Goal: Task Accomplishment & Management: Complete application form

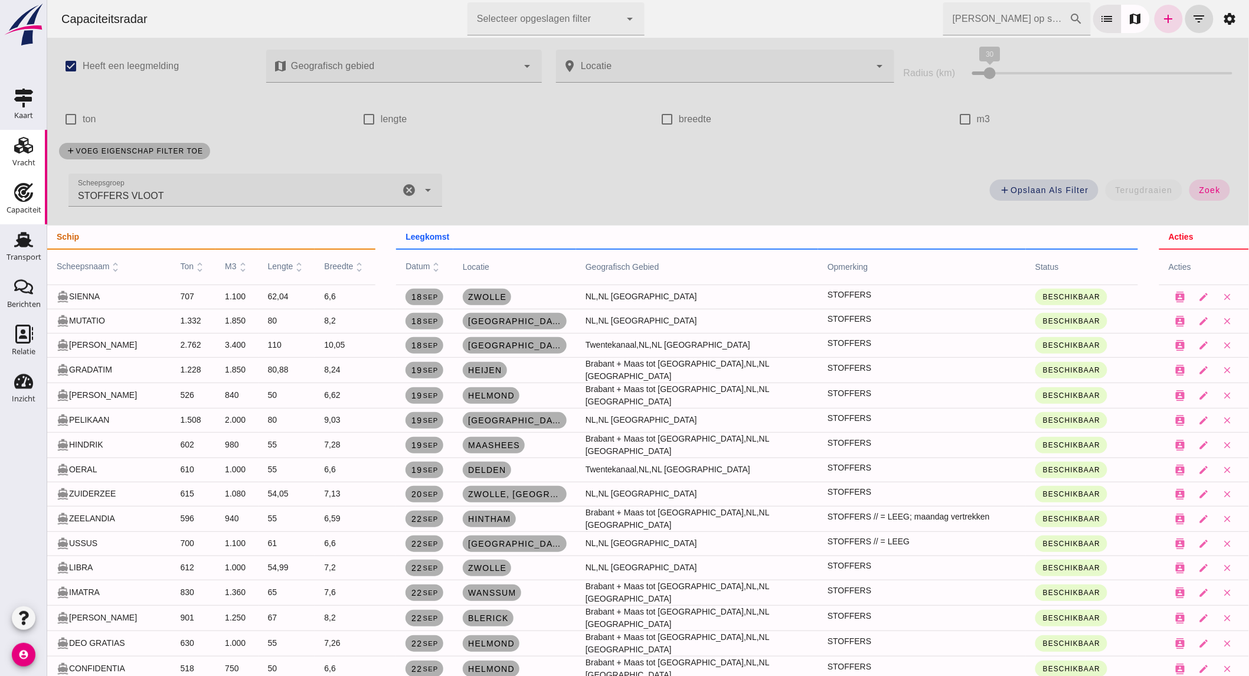
click at [21, 146] on use at bounding box center [23, 145] width 19 height 17
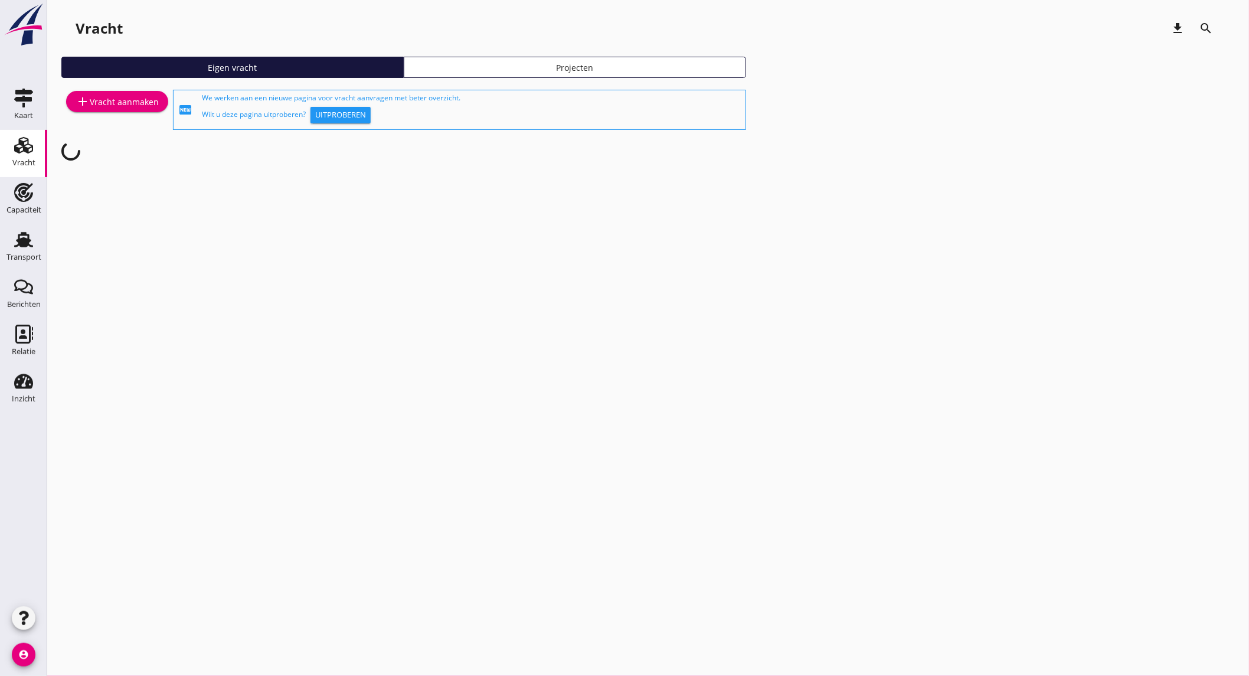
click at [91, 97] on div "add Vracht aanmaken" at bounding box center [117, 101] width 83 height 14
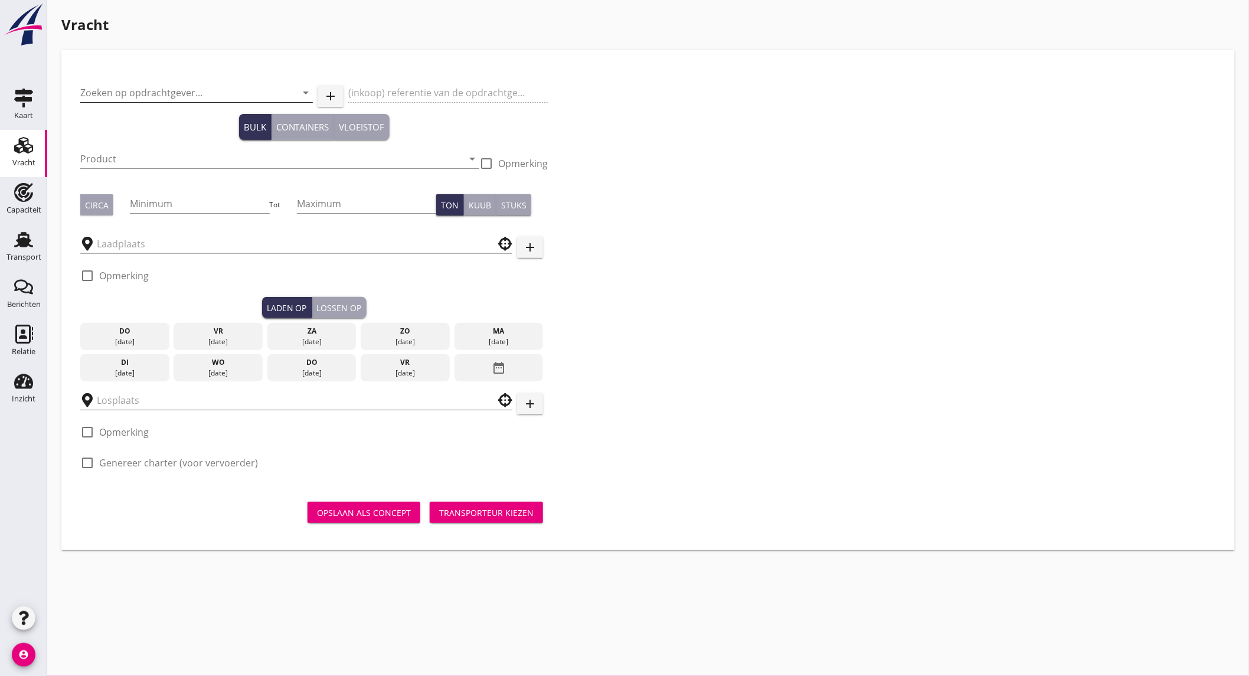
click at [126, 96] on input "Zoeken op opdrachtgever..." at bounding box center [180, 92] width 200 height 19
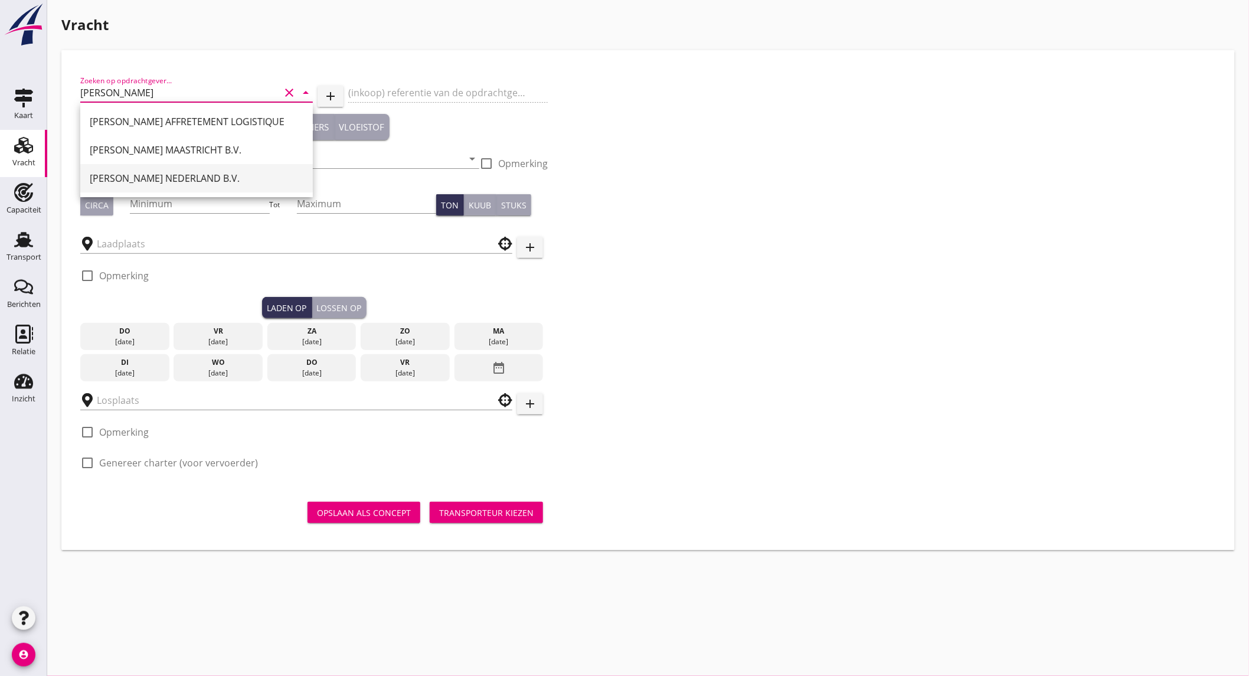
click at [210, 178] on div "[PERSON_NAME] NEDERLAND B.V." at bounding box center [197, 178] width 214 height 14
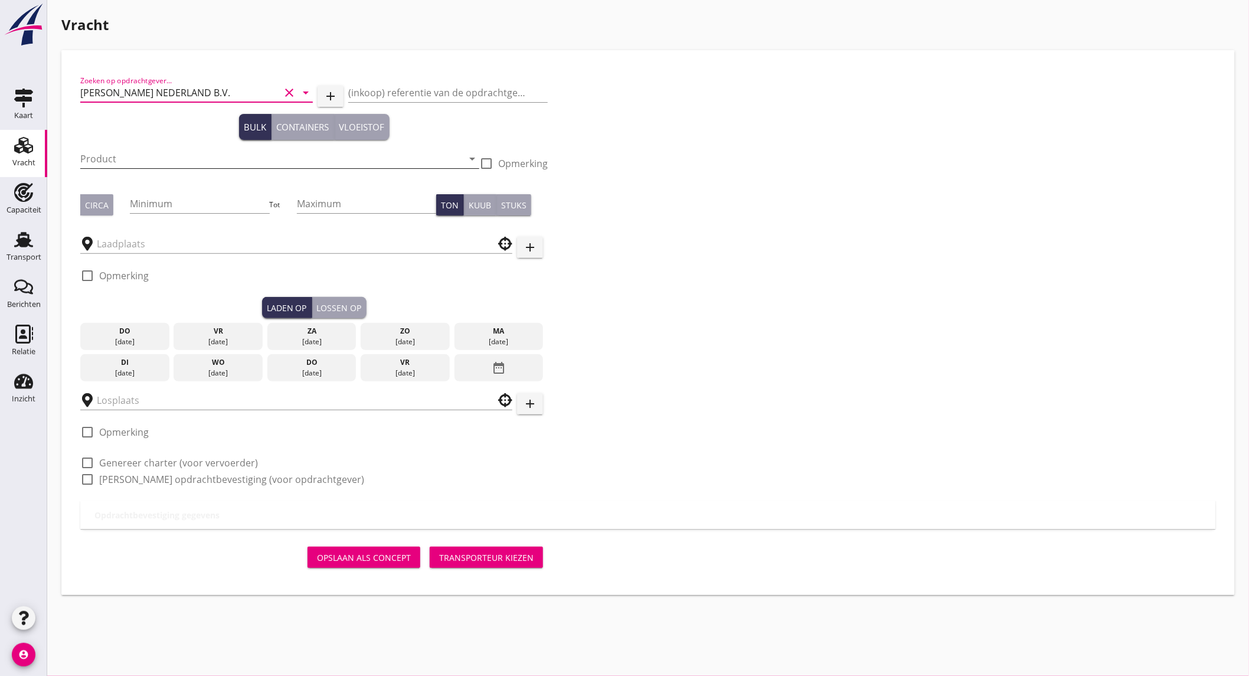
type input "[PERSON_NAME] NEDERLAND B.V."
click at [184, 155] on input "Product" at bounding box center [271, 158] width 383 height 19
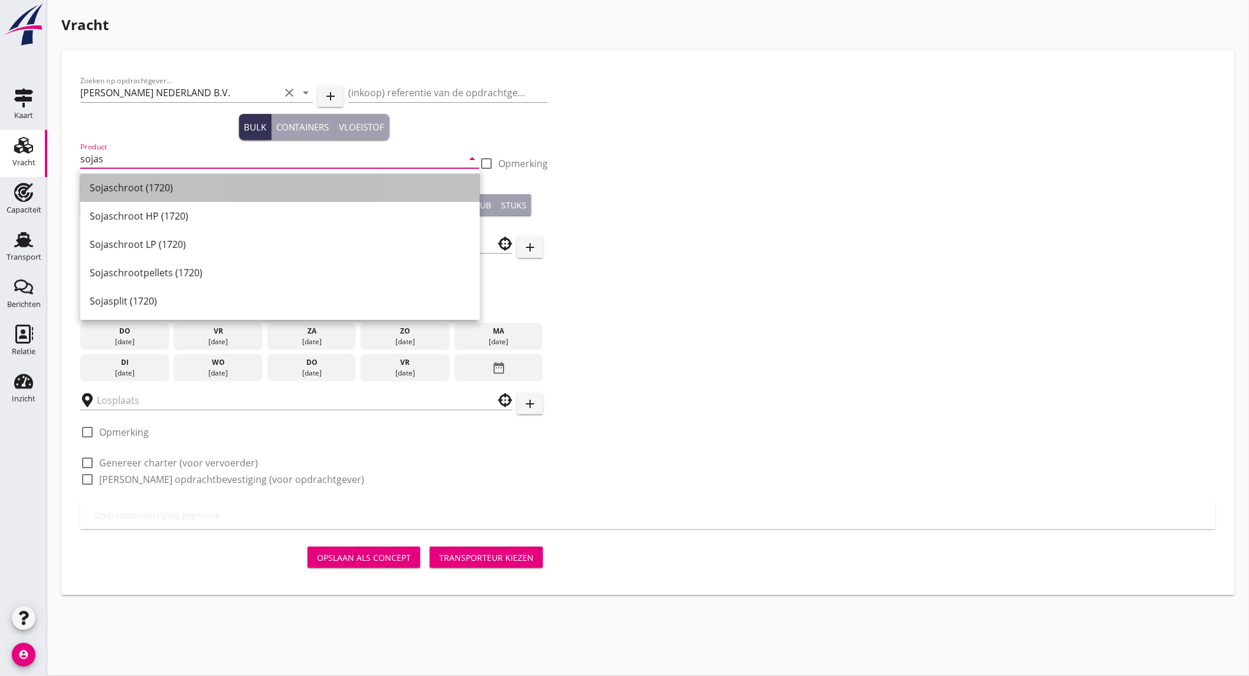
click at [166, 189] on div "Sojaschroot (1720)" at bounding box center [280, 188] width 381 height 14
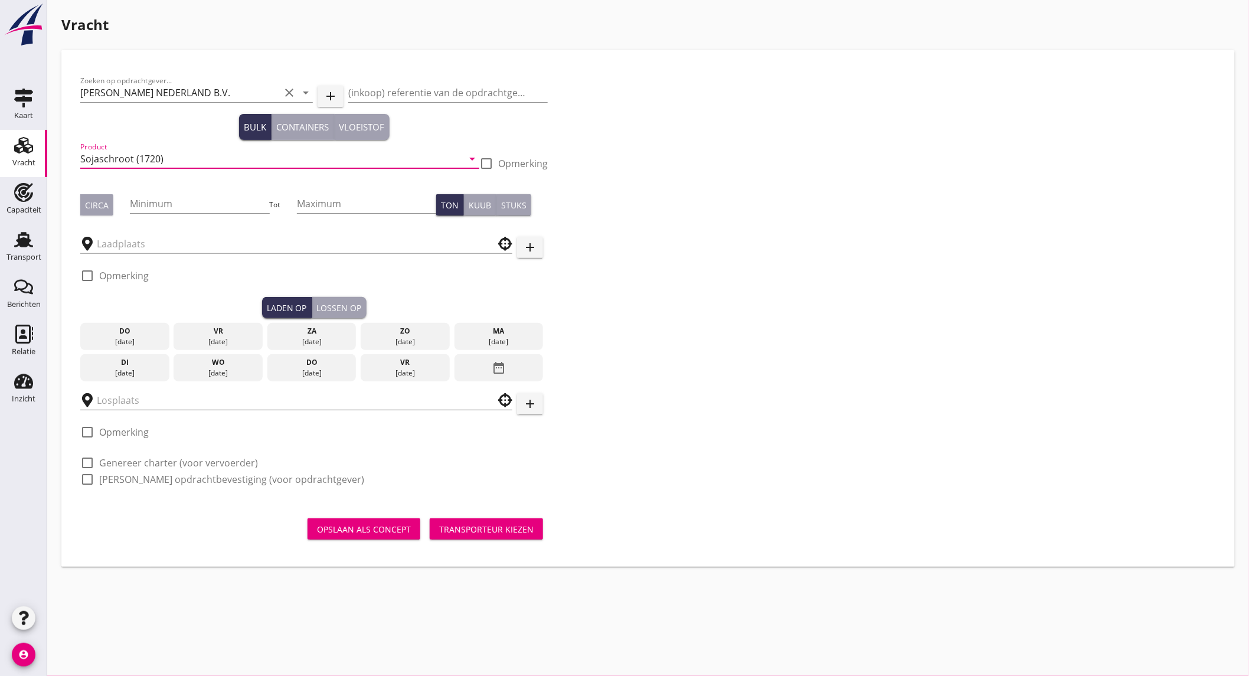
type input "Sojaschroot (1720)"
click at [102, 205] on div "Circa" at bounding box center [97, 205] width 24 height 12
click at [169, 207] on input "Minimum" at bounding box center [199, 203] width 139 height 19
type input "1000"
click at [171, 244] on input "text" at bounding box center [288, 243] width 383 height 19
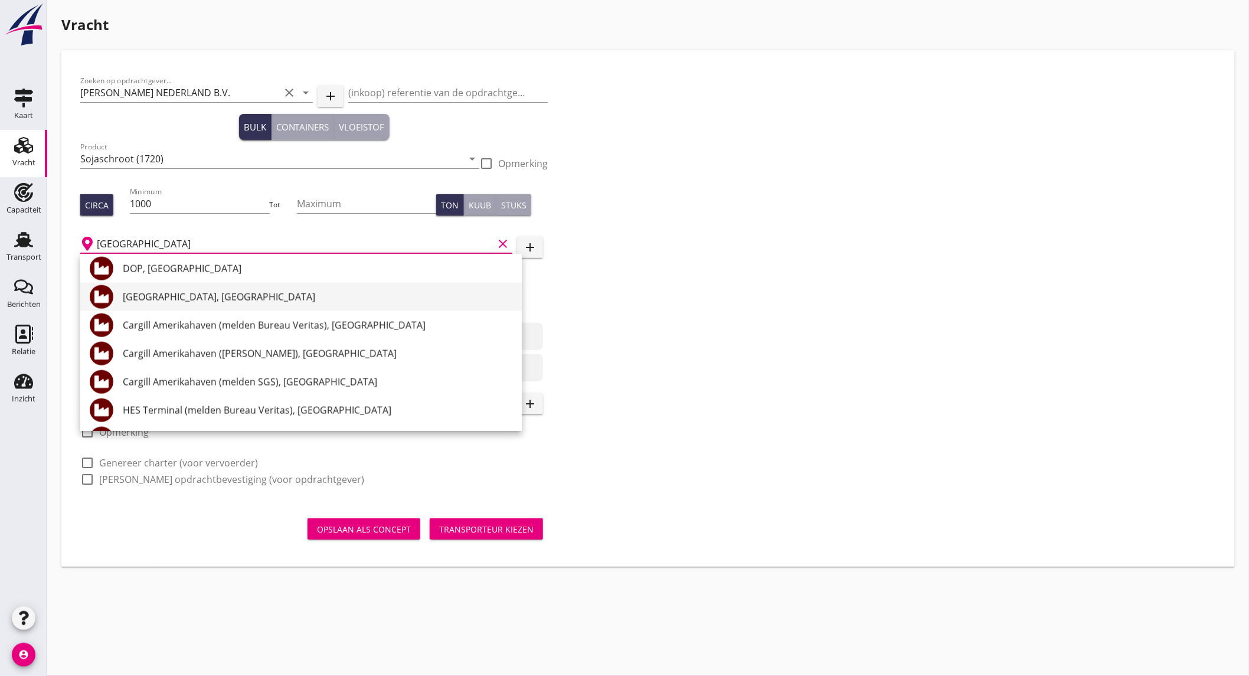
scroll to position [721, 0]
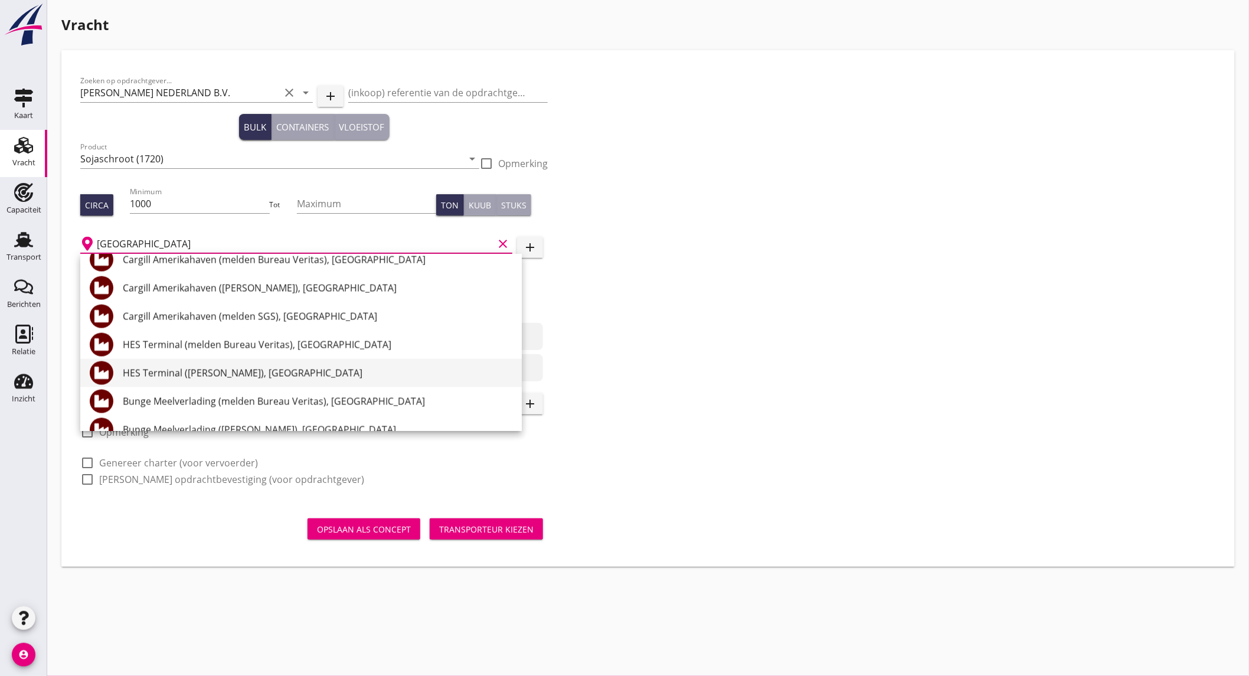
click at [294, 378] on div "HES Terminal ([PERSON_NAME]), [GEOGRAPHIC_DATA]" at bounding box center [318, 373] width 390 height 14
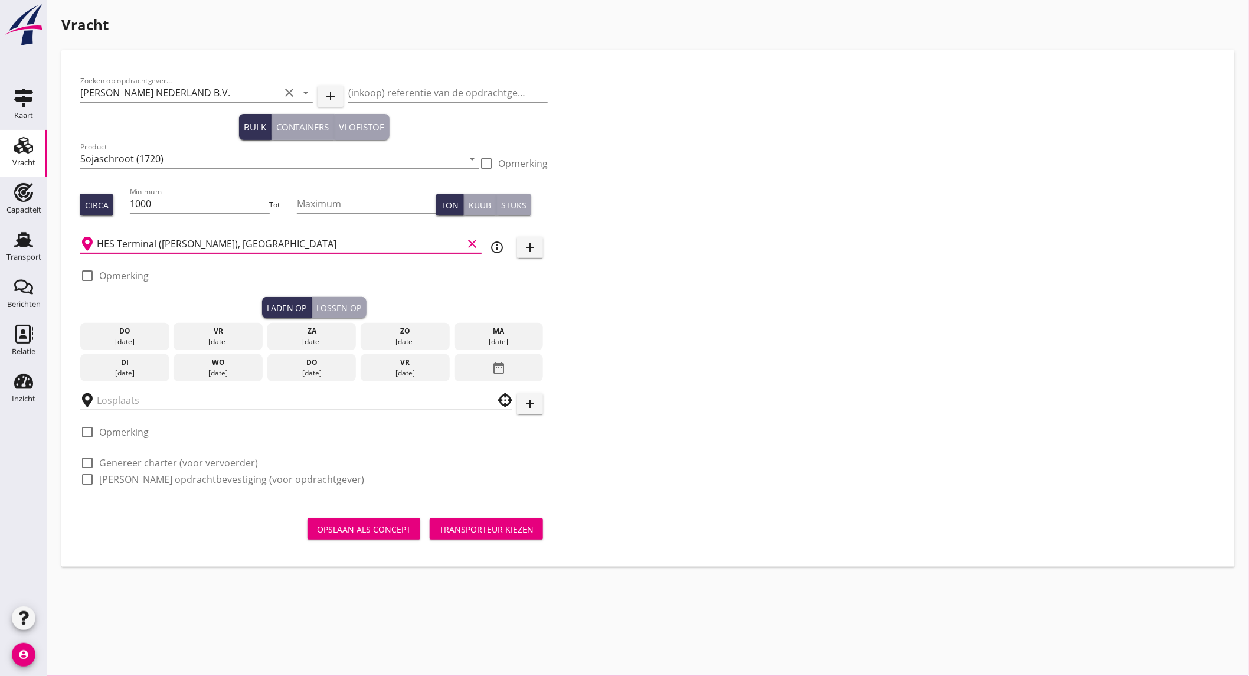
type input "HES Terminal ([PERSON_NAME]), [GEOGRAPHIC_DATA]"
click at [132, 280] on label "Opmerking" at bounding box center [124, 276] width 50 height 12
checkbox input "true"
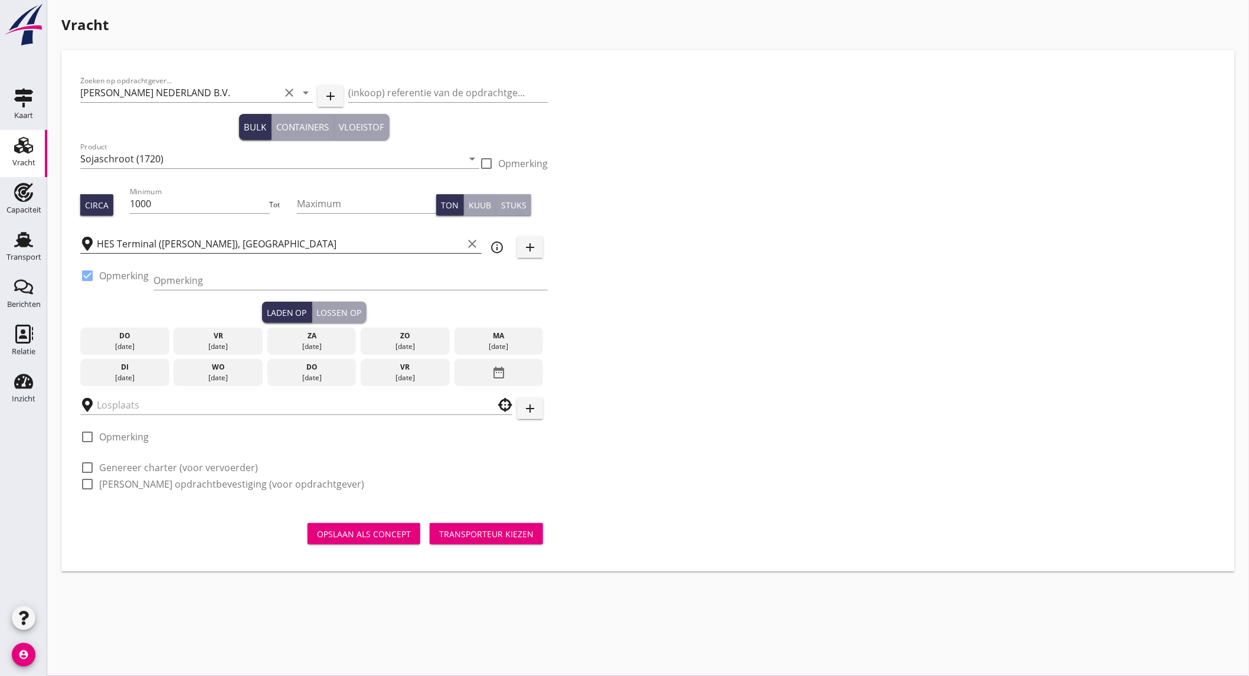
click at [475, 247] on icon "clear" at bounding box center [472, 244] width 14 height 14
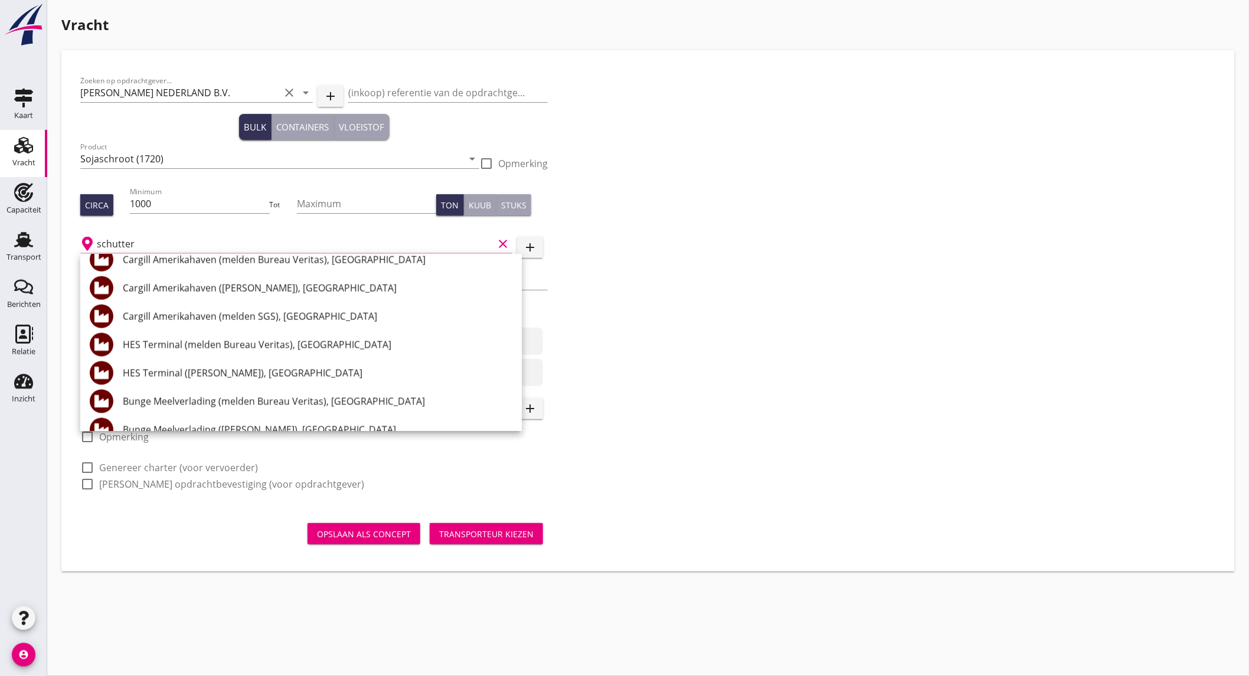
scroll to position [0, 0]
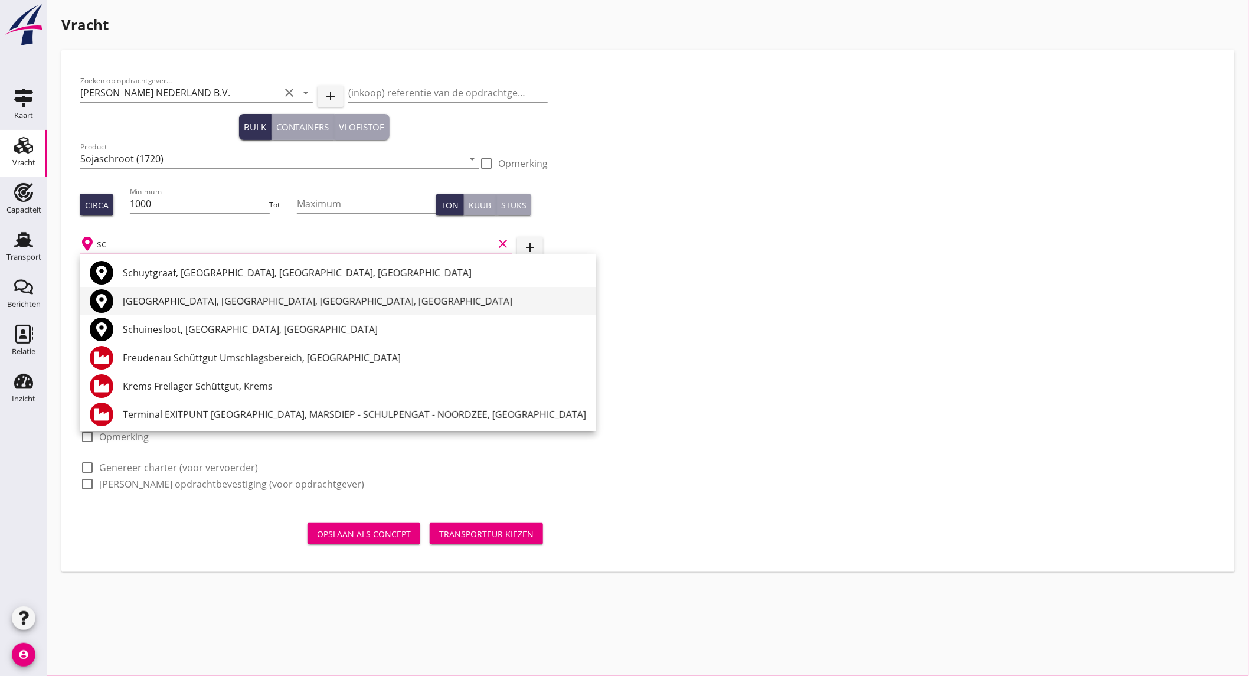
type input "s"
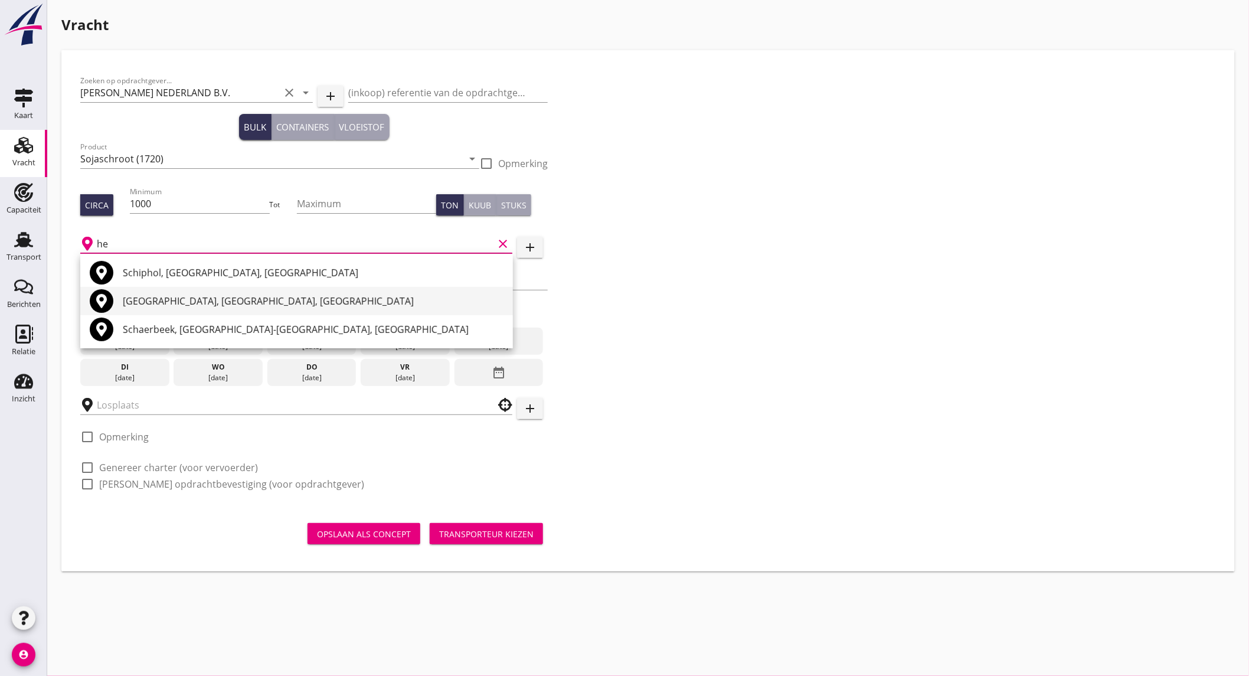
type input "hes"
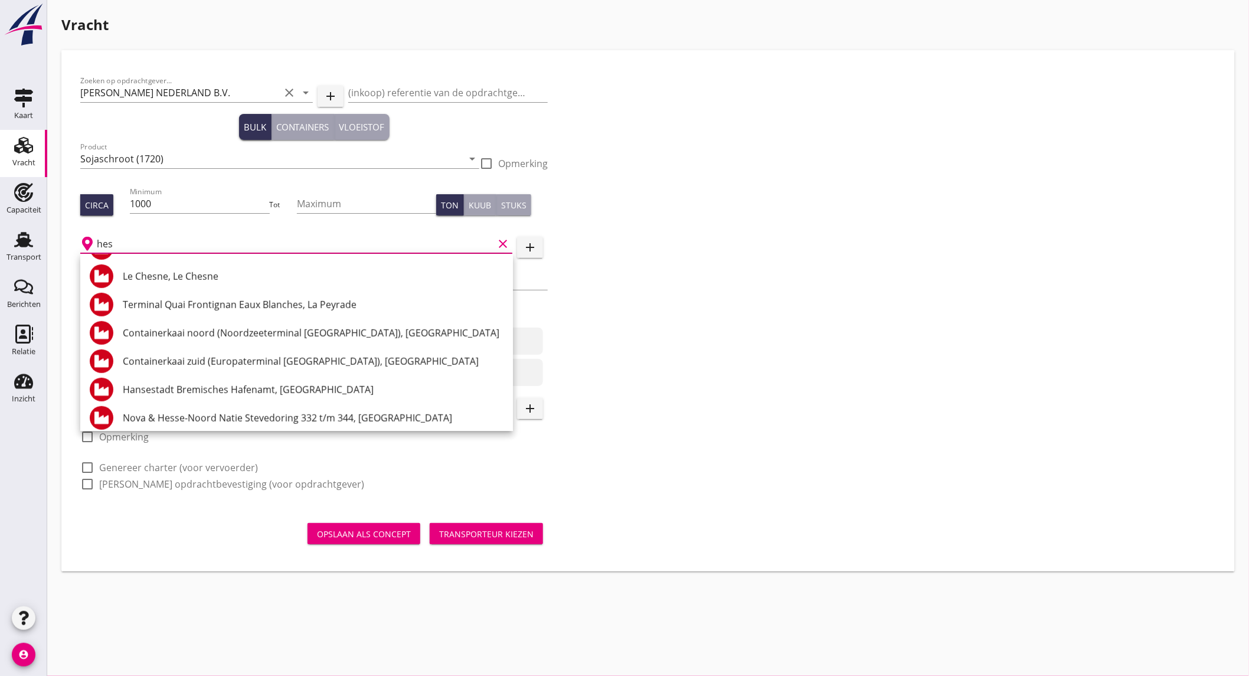
scroll to position [427, 0]
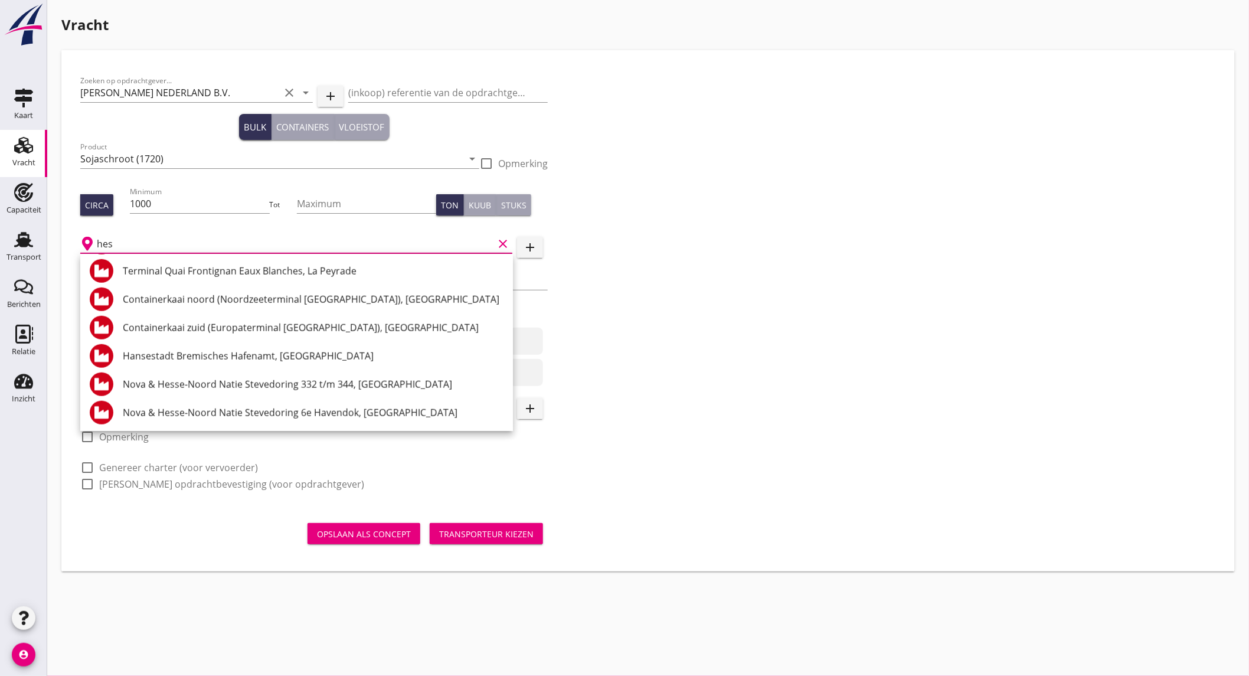
click at [503, 240] on icon "clear" at bounding box center [503, 244] width 14 height 14
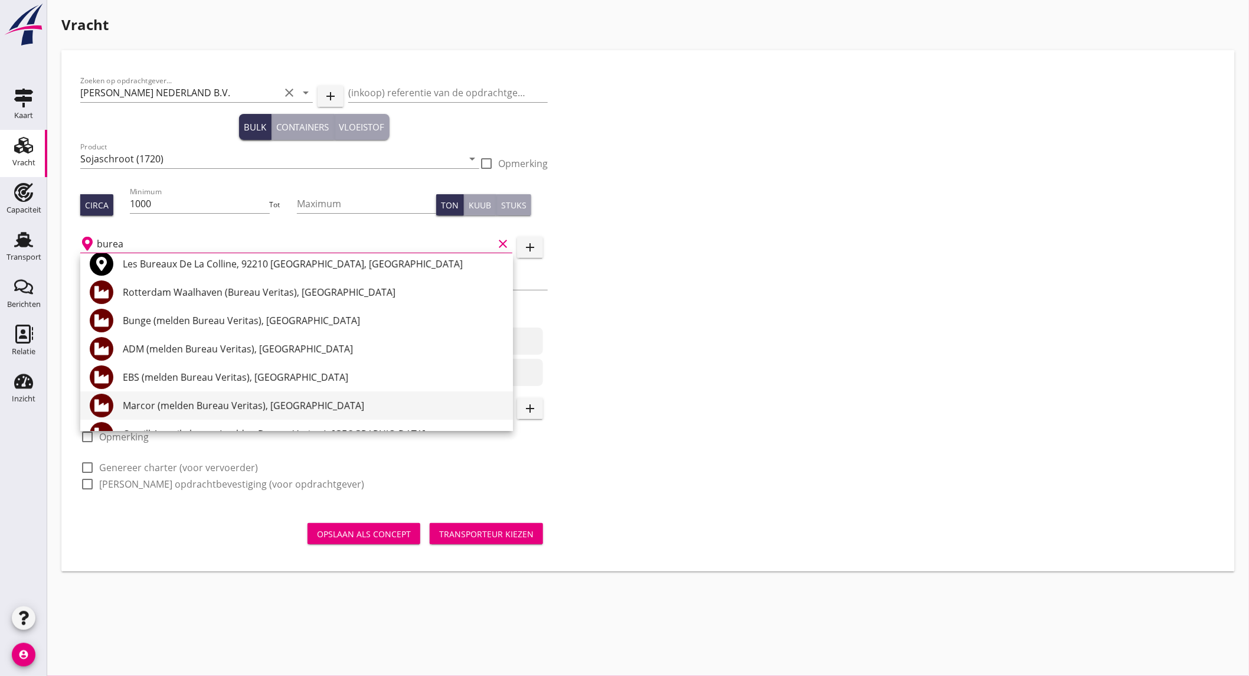
scroll to position [131, 0]
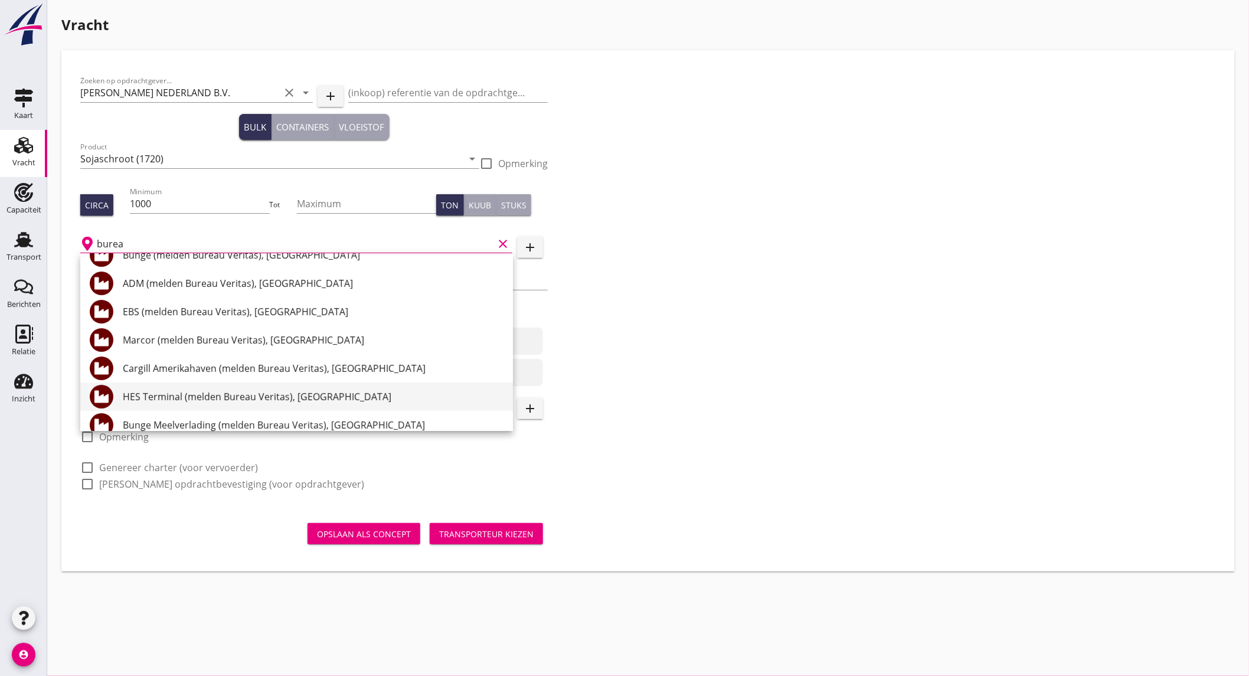
drag, startPoint x: 283, startPoint y: 397, endPoint x: 235, endPoint y: 366, distance: 57.6
click at [283, 397] on div "HES Terminal (melden Bureau Veritas), Amsterdam" at bounding box center [313, 397] width 381 height 14
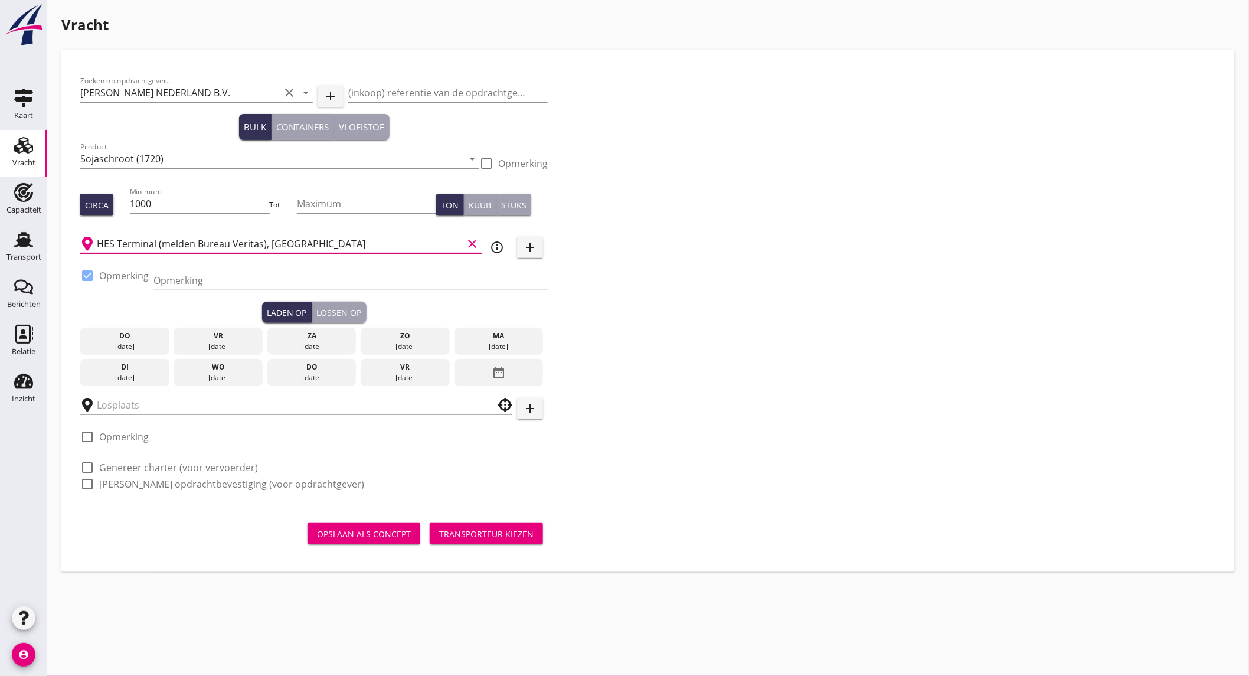
type input "HES Terminal (melden Bureau Veritas), Amsterdam"
click at [188, 281] on input "Opmerking" at bounding box center [350, 280] width 394 height 19
click at [196, 276] on input "ex" at bounding box center [350, 280] width 394 height 19
type input "e"
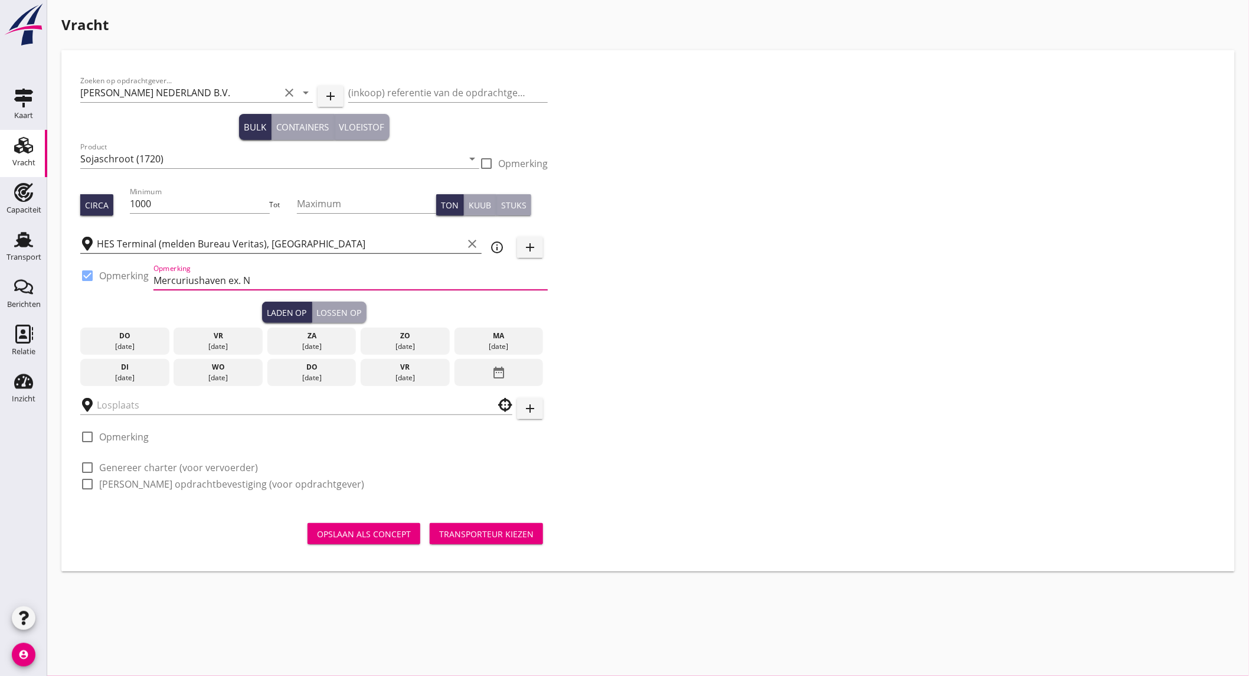
type input "mercuriushaven ex. Nacios Felicity"
click at [511, 345] on div "[DATE]" at bounding box center [498, 346] width 83 height 11
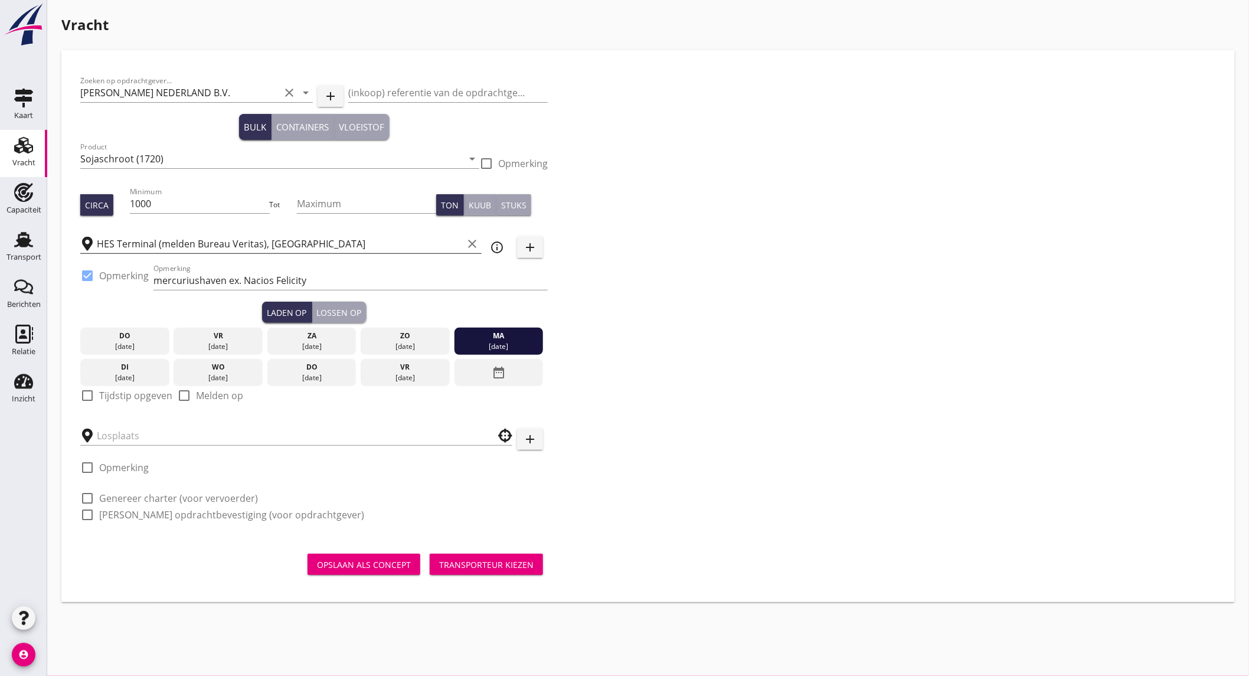
click at [143, 397] on label "Tijdstip opgeven" at bounding box center [135, 396] width 73 height 12
checkbox input "true"
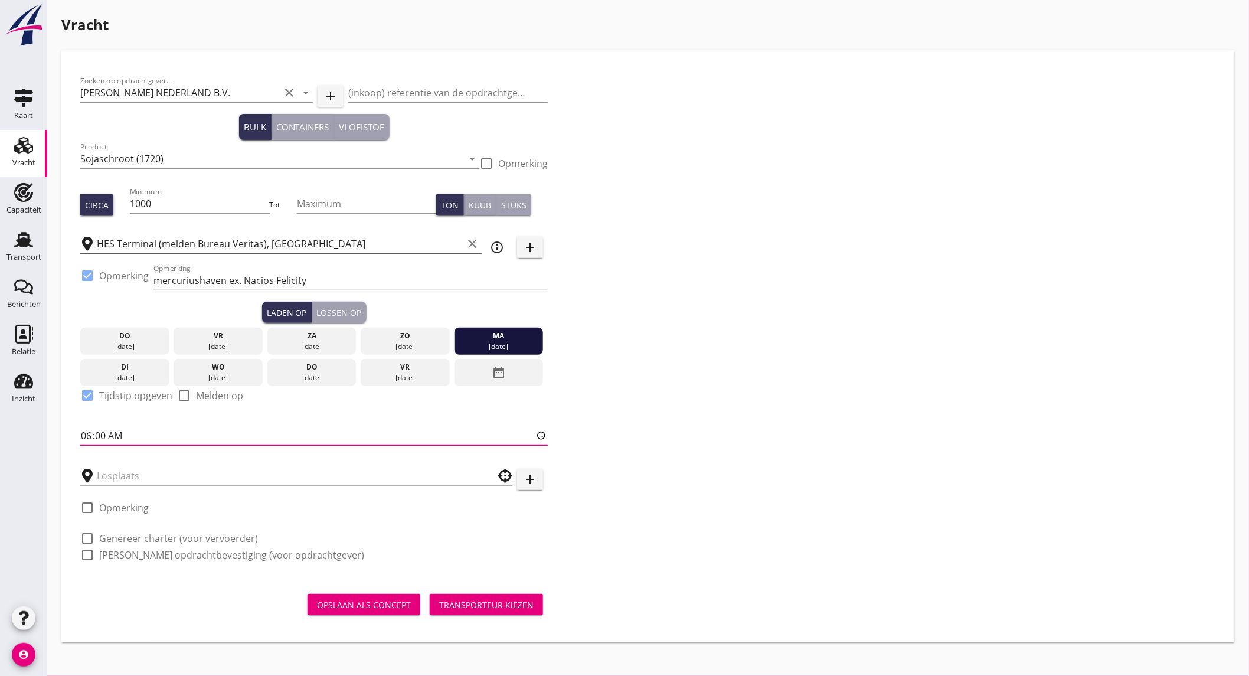
click at [112, 434] on input "06:00" at bounding box center [314, 435] width 468 height 19
type input "18:00"
click at [124, 470] on input "text" at bounding box center [288, 475] width 383 height 19
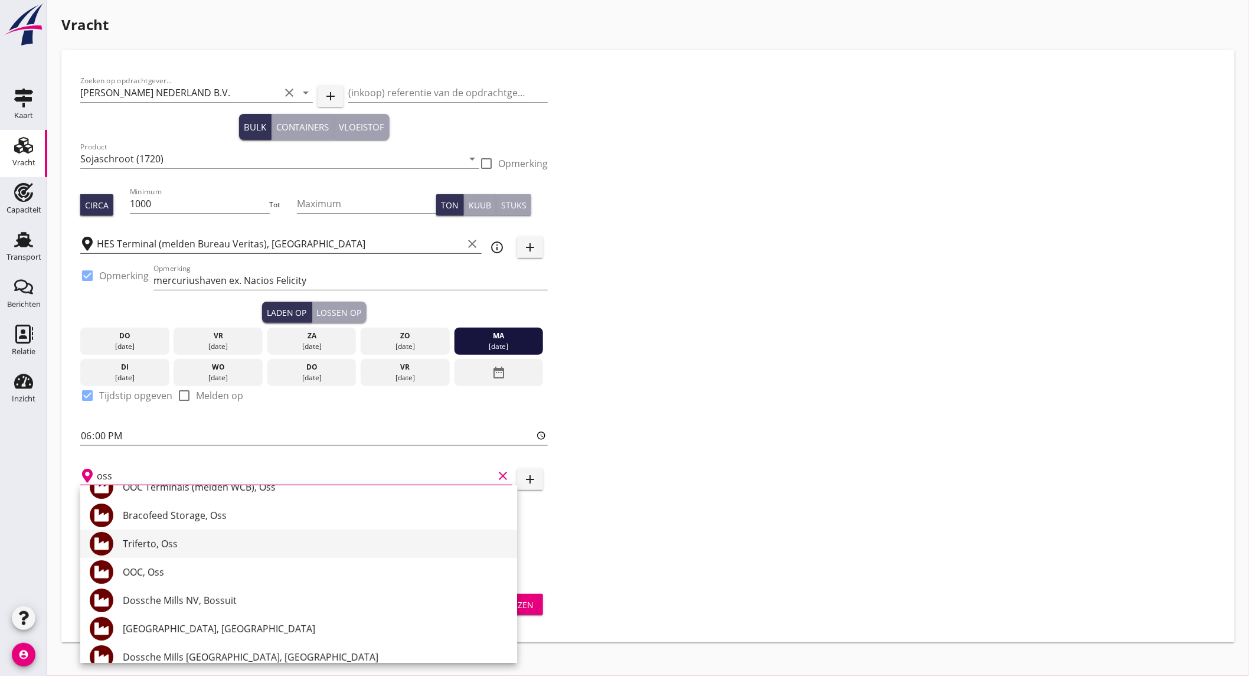
scroll to position [66, 0]
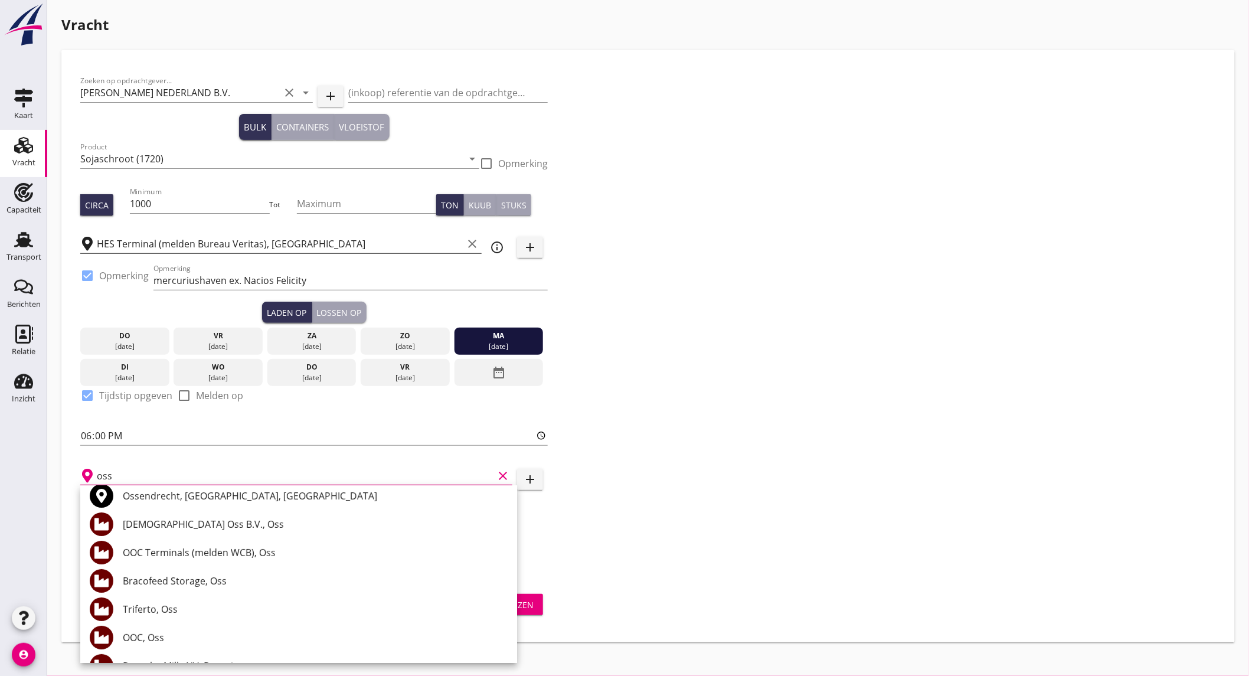
click at [217, 527] on div "Fransen Oss B.V., Oss" at bounding box center [315, 524] width 385 height 14
type input "Fransen Oss B.V., Oss"
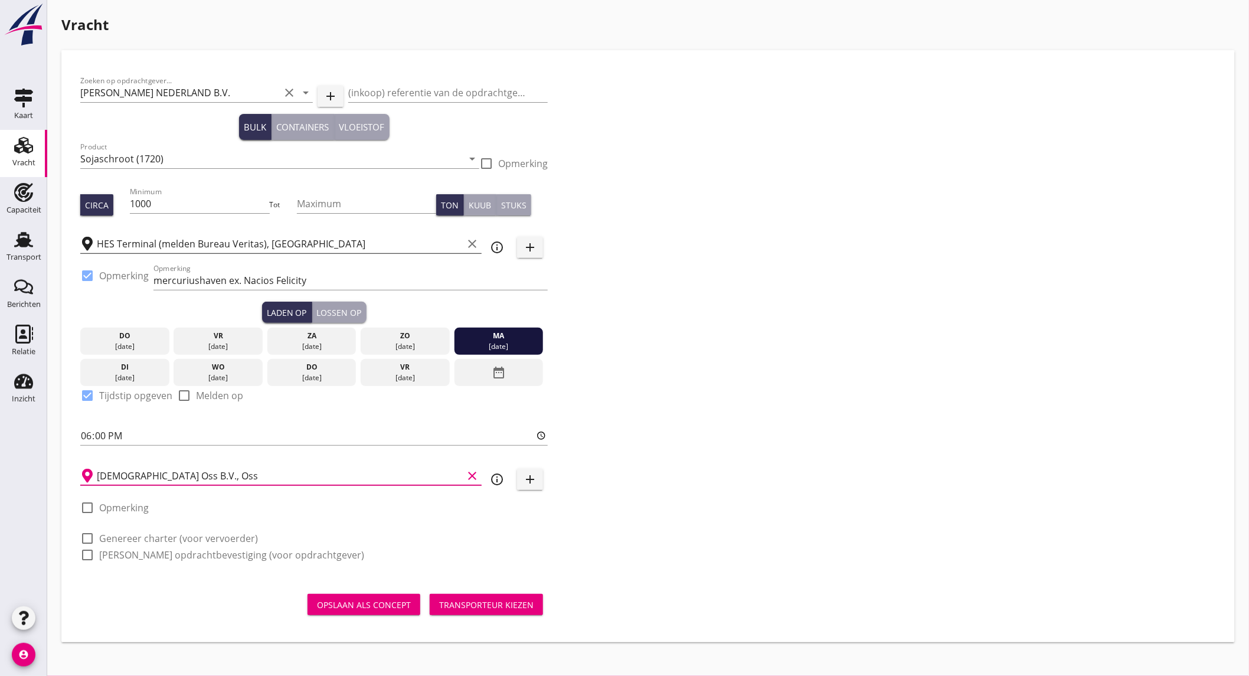
click at [136, 533] on label "Genereer charter (voor vervoerder)" at bounding box center [178, 538] width 159 height 12
checkbox input "true"
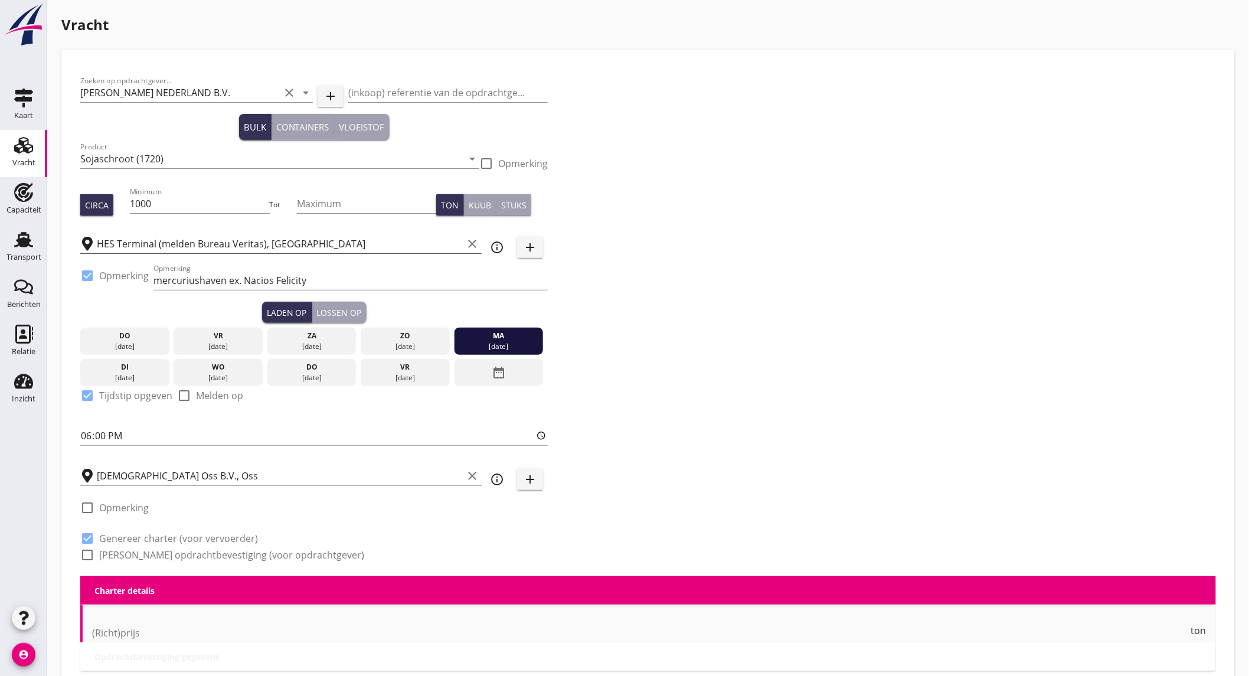
click at [132, 552] on label "Genereer opdrachtbevestiging (voor opdrachtgever)" at bounding box center [231, 555] width 265 height 12
checkbox input "true"
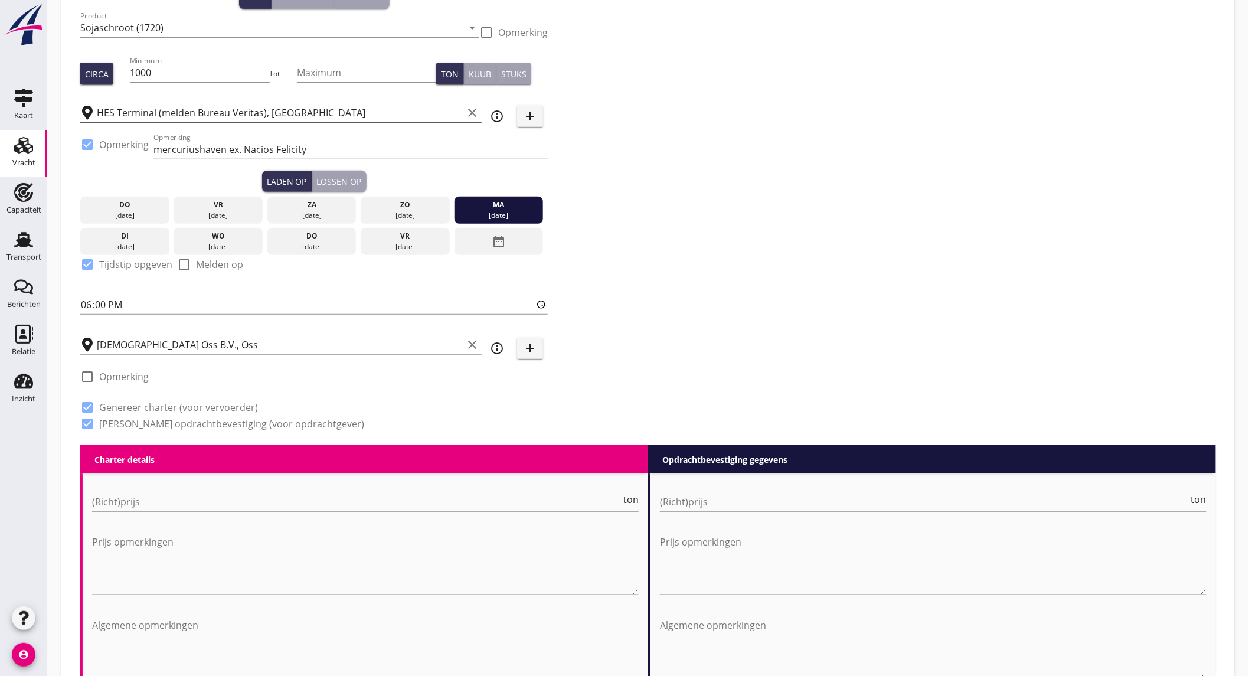
scroll to position [197, 0]
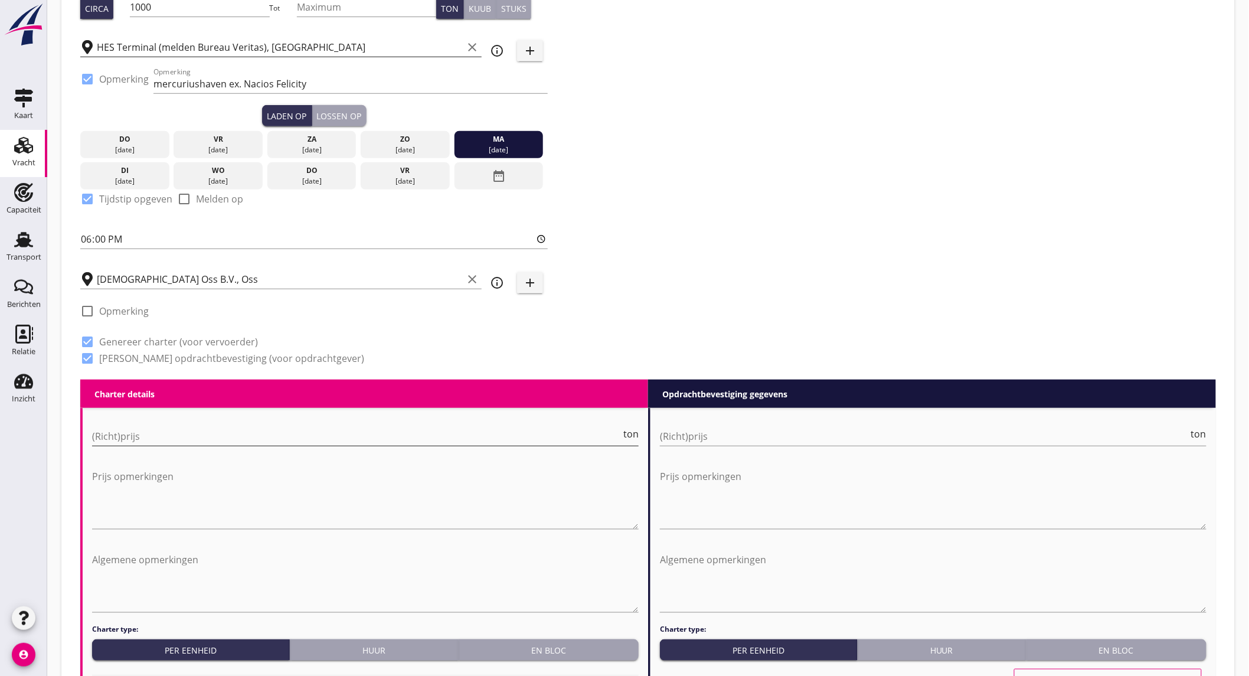
click at [311, 434] on input "(Richt)prijs" at bounding box center [356, 436] width 529 height 19
type input "6500"
click at [746, 444] on input "(Richt)prijs" at bounding box center [924, 436] width 529 height 19
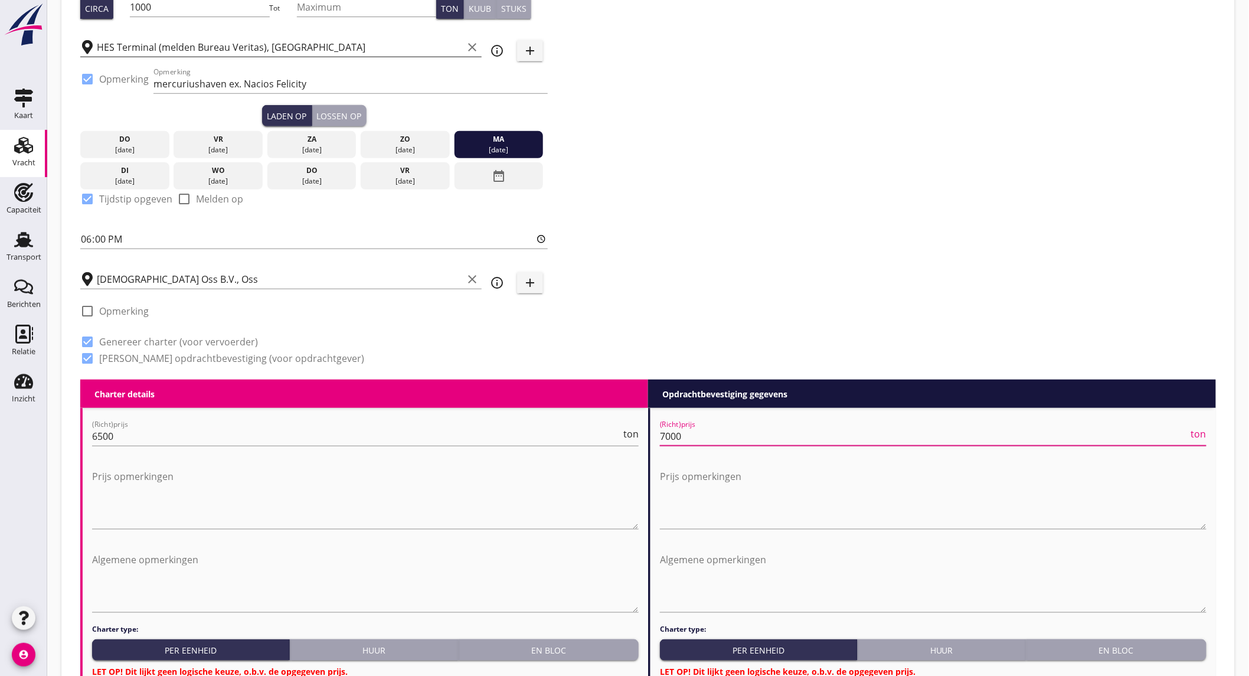
type input "7000"
click at [565, 642] on button "En bloc" at bounding box center [549, 649] width 180 height 21
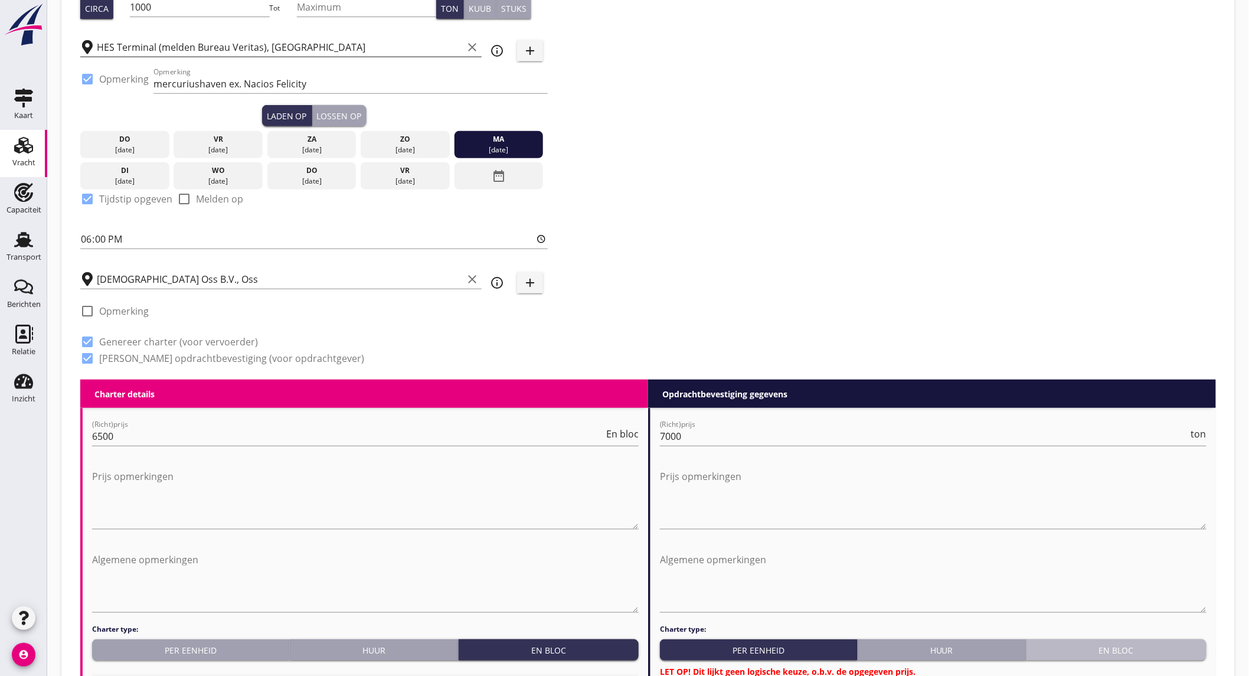
click at [1114, 652] on div "En bloc" at bounding box center [1116, 650] width 171 height 12
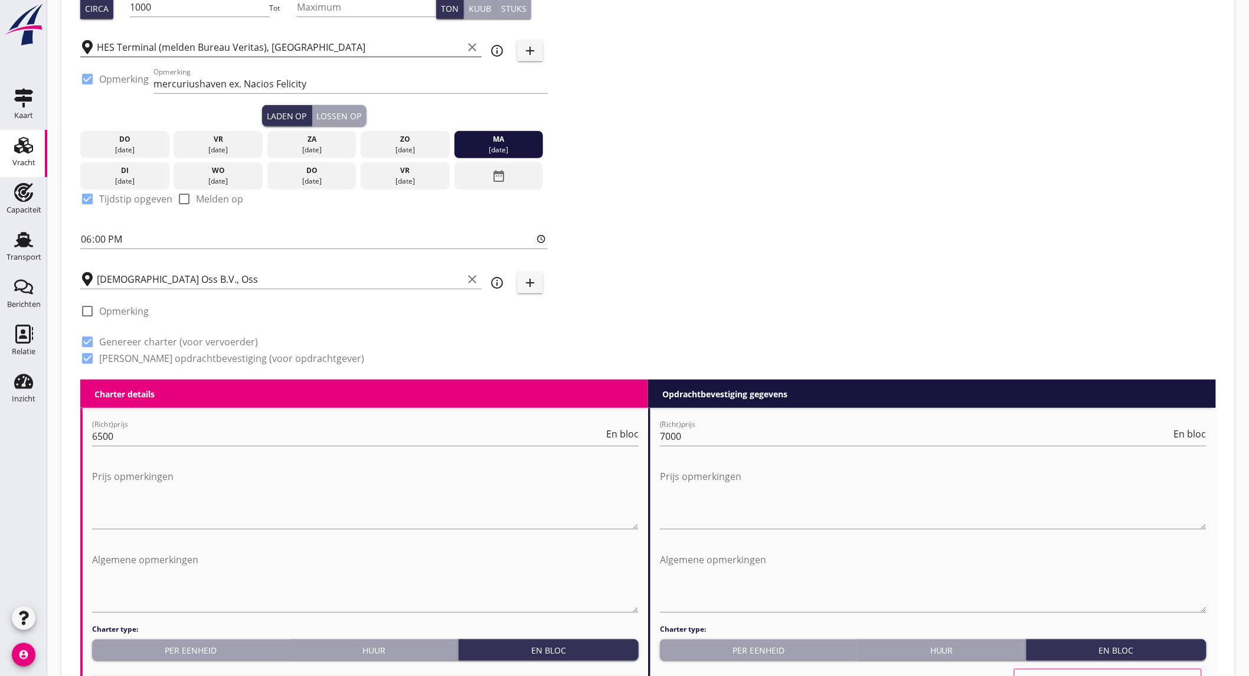
scroll to position [524, 0]
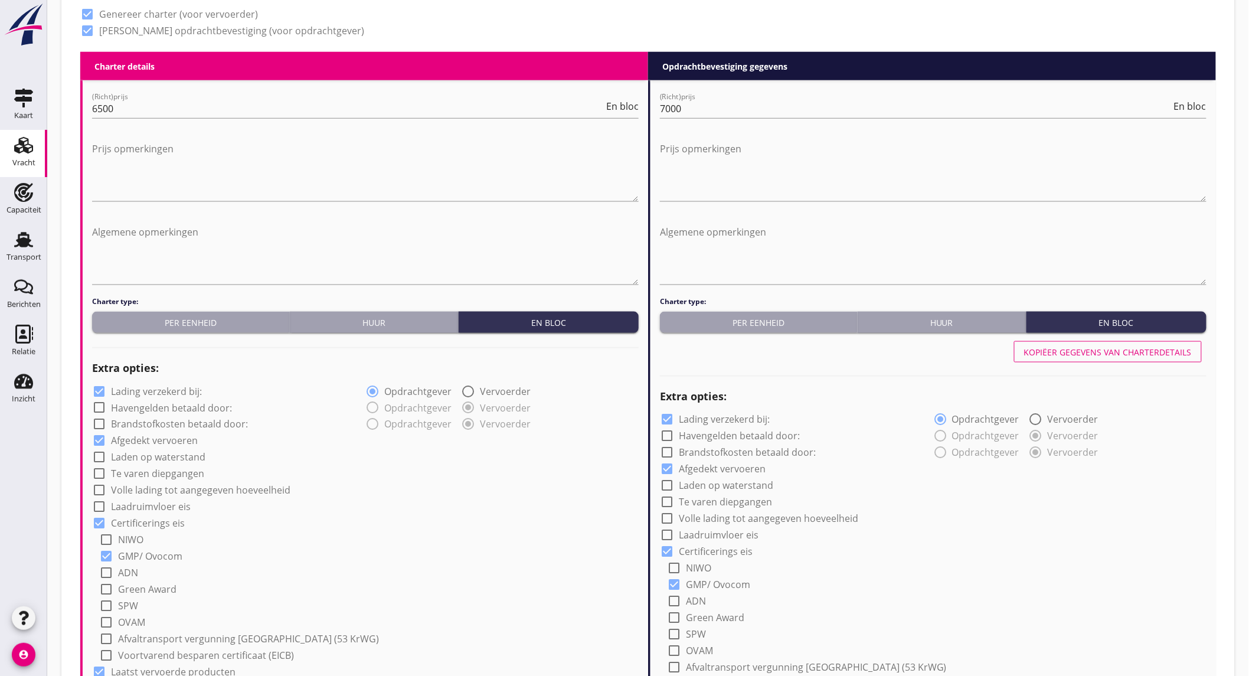
click at [195, 388] on label "Lading verzekerd bij:" at bounding box center [156, 391] width 91 height 12
checkbox input "false"
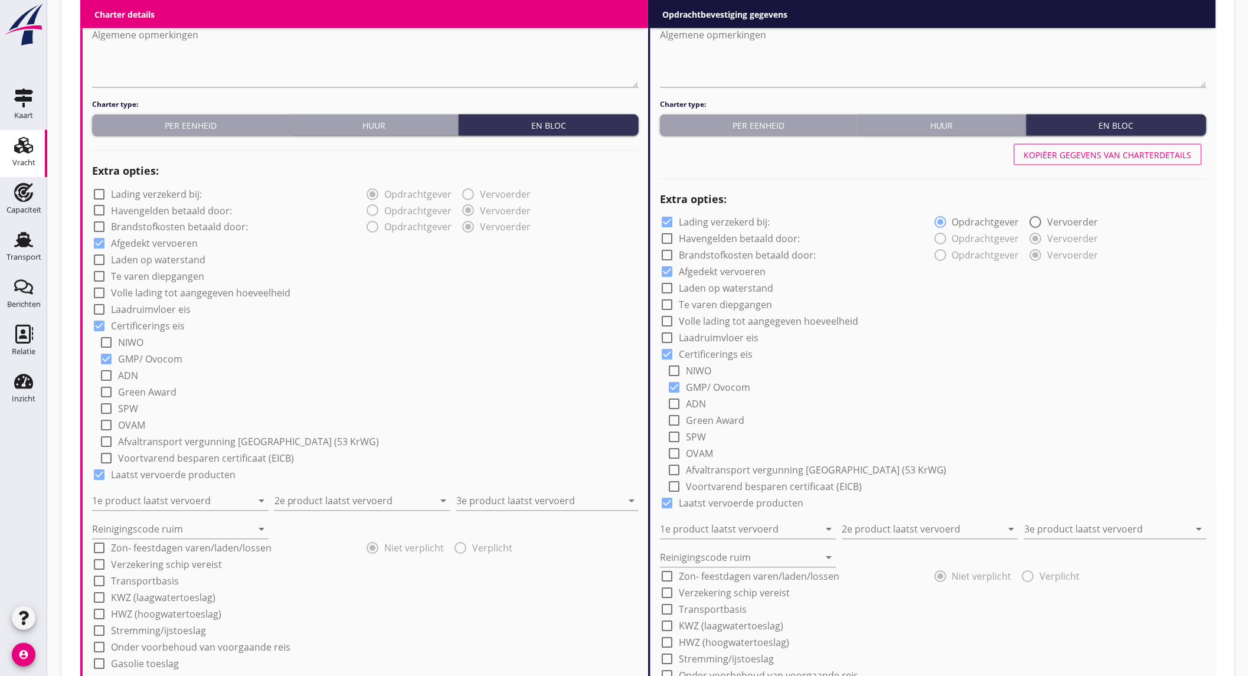
scroll to position [787, 0]
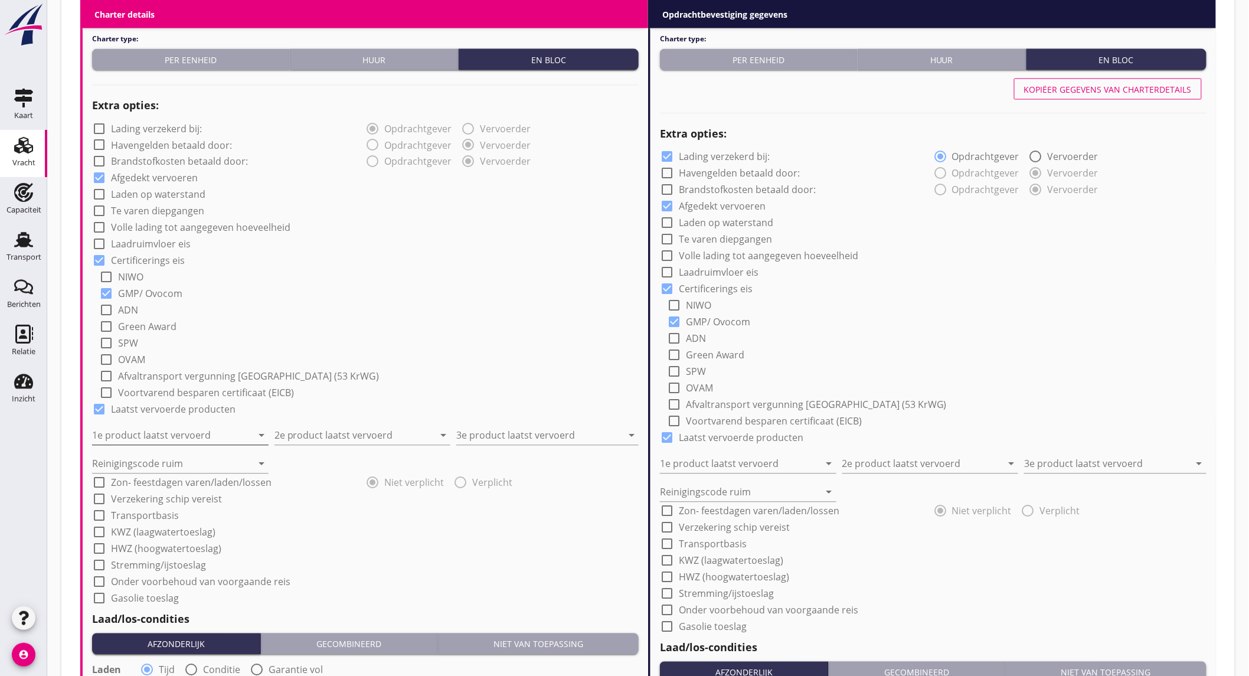
click at [184, 436] on input "1e product laatst vervoerd" at bounding box center [172, 435] width 160 height 19
click at [188, 470] on div "Tarwegriespellets (1792)" at bounding box center [180, 464] width 158 height 14
type input "Tarwegriespellets (1792)"
click at [349, 439] on input "2e product laatst vervoerd" at bounding box center [354, 435] width 160 height 19
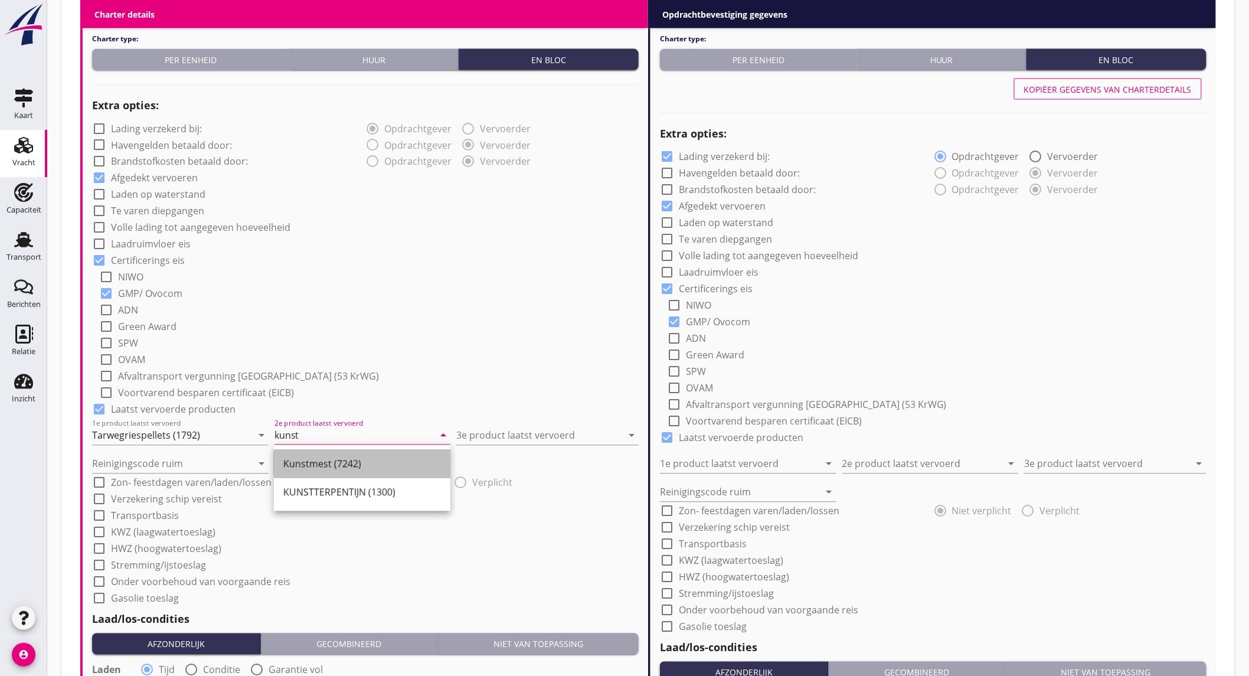
click at [353, 466] on div "Kunstmest (7242)" at bounding box center [362, 464] width 158 height 14
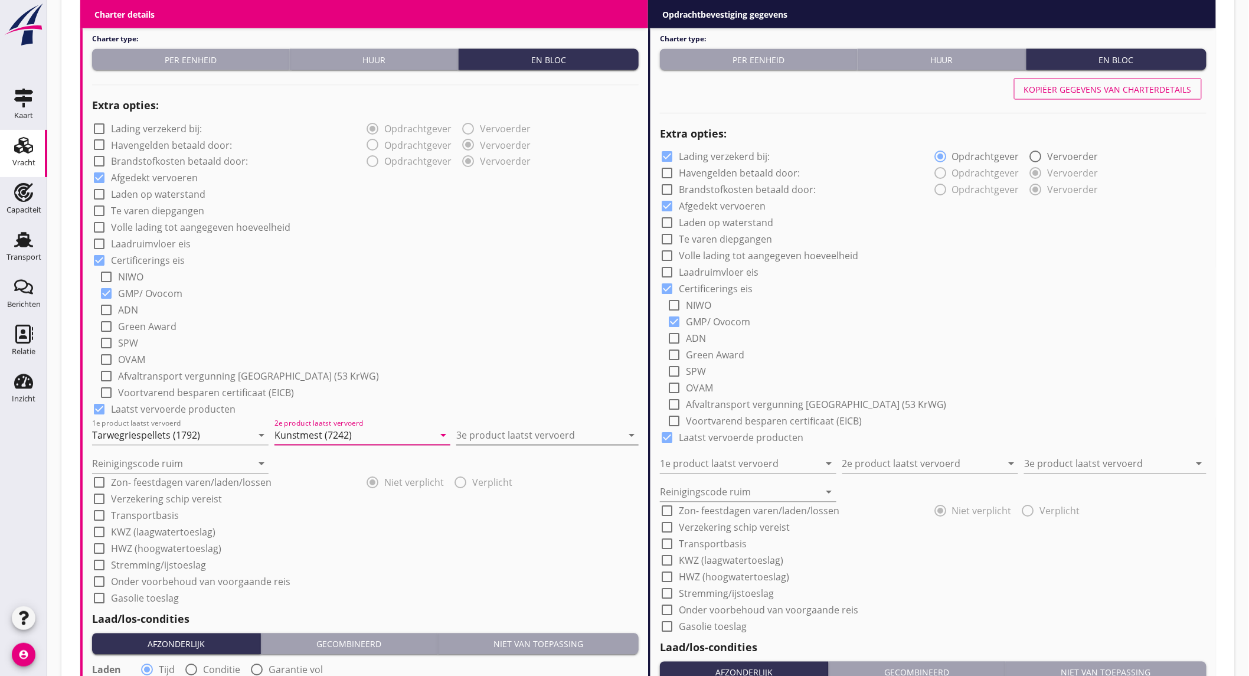
type input "Kunstmest (7242)"
click at [490, 433] on input "3e product laatst vervoerd" at bounding box center [539, 435] width 166 height 19
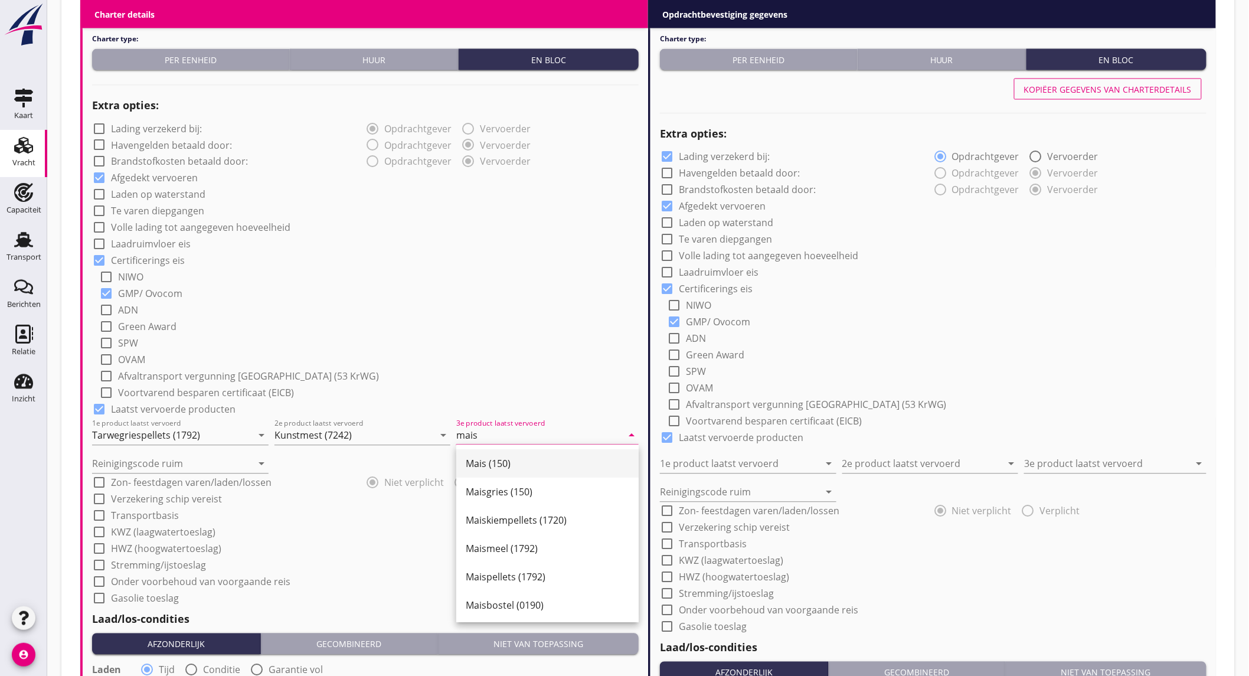
click at [491, 457] on div "Mais (150)" at bounding box center [548, 464] width 164 height 14
type input "Mais (150)"
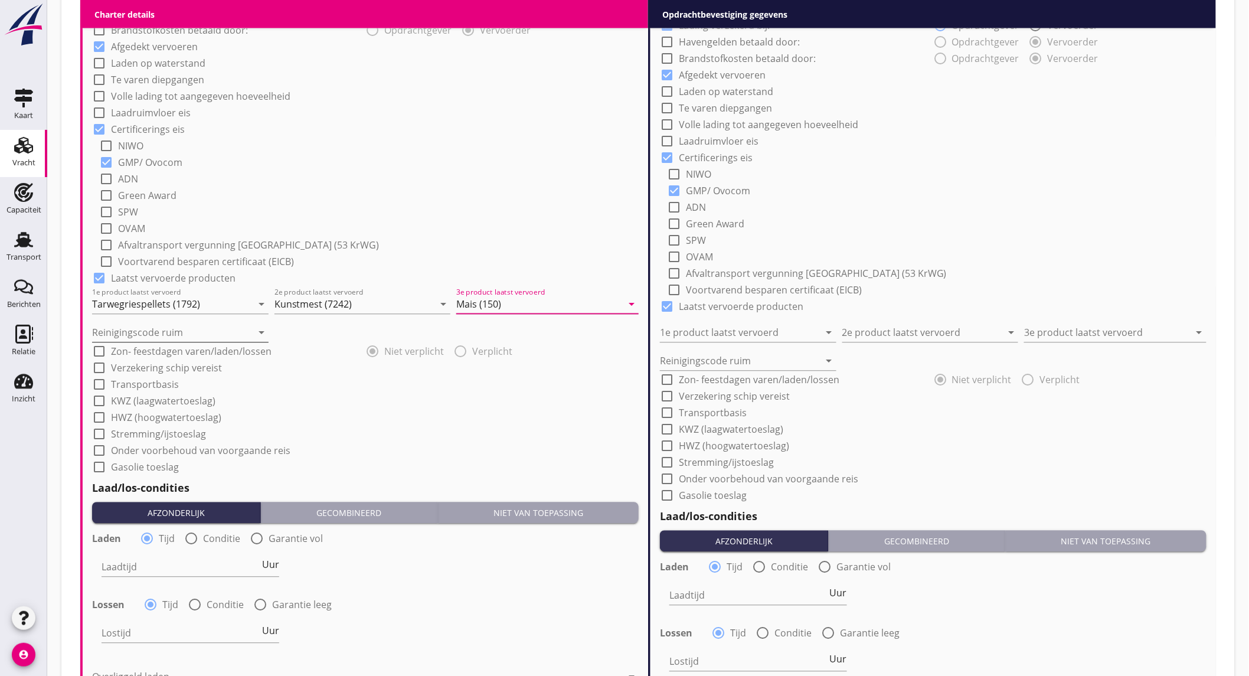
click at [187, 334] on input "Reinigingscode ruim" at bounding box center [172, 332] width 160 height 19
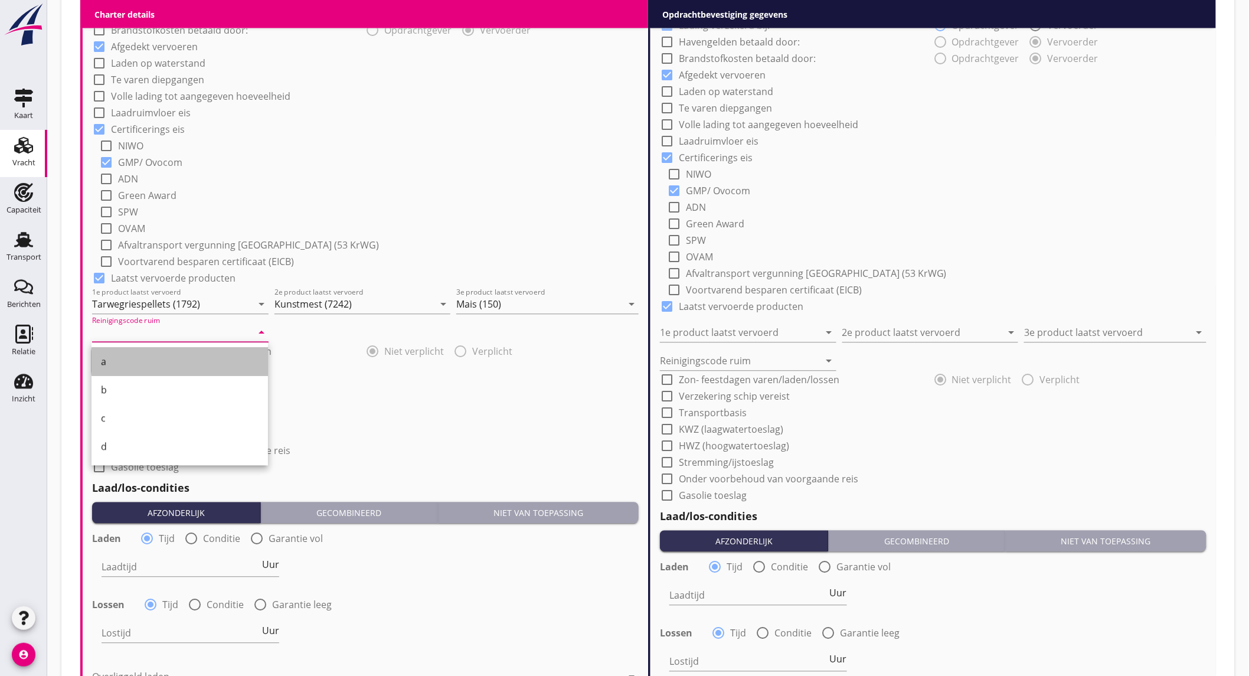
click at [185, 355] on div "a" at bounding box center [180, 362] width 158 height 14
type input "a"
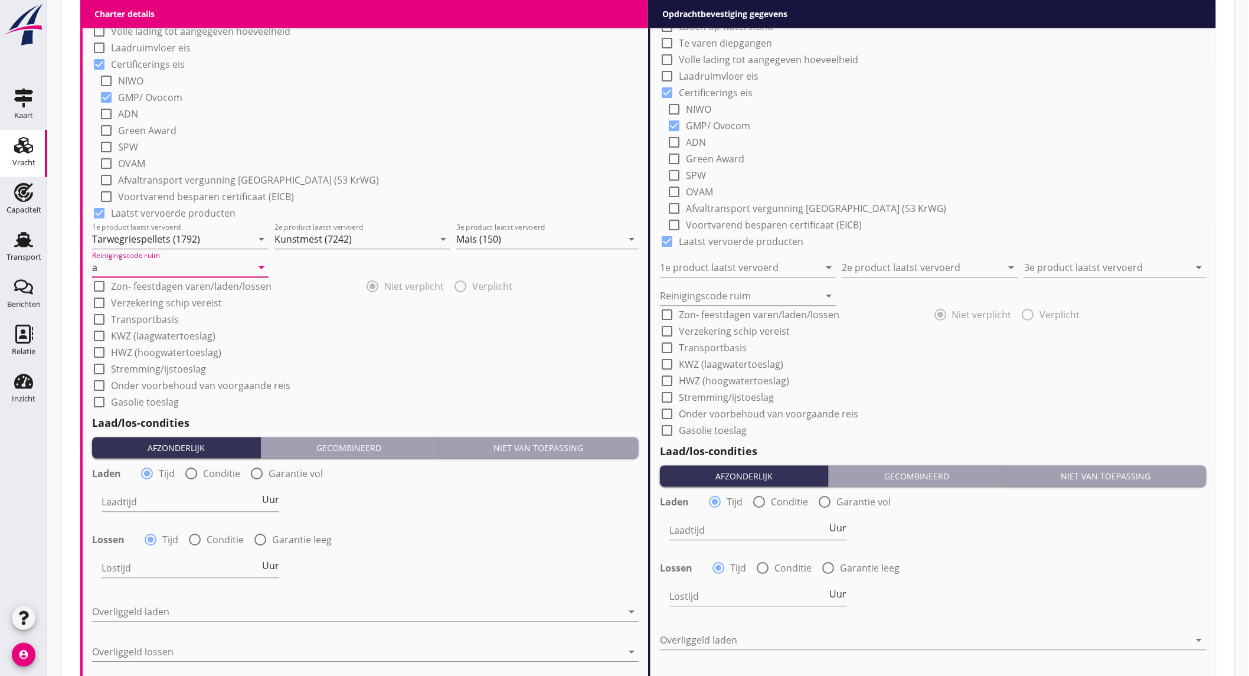
scroll to position [1049, 0]
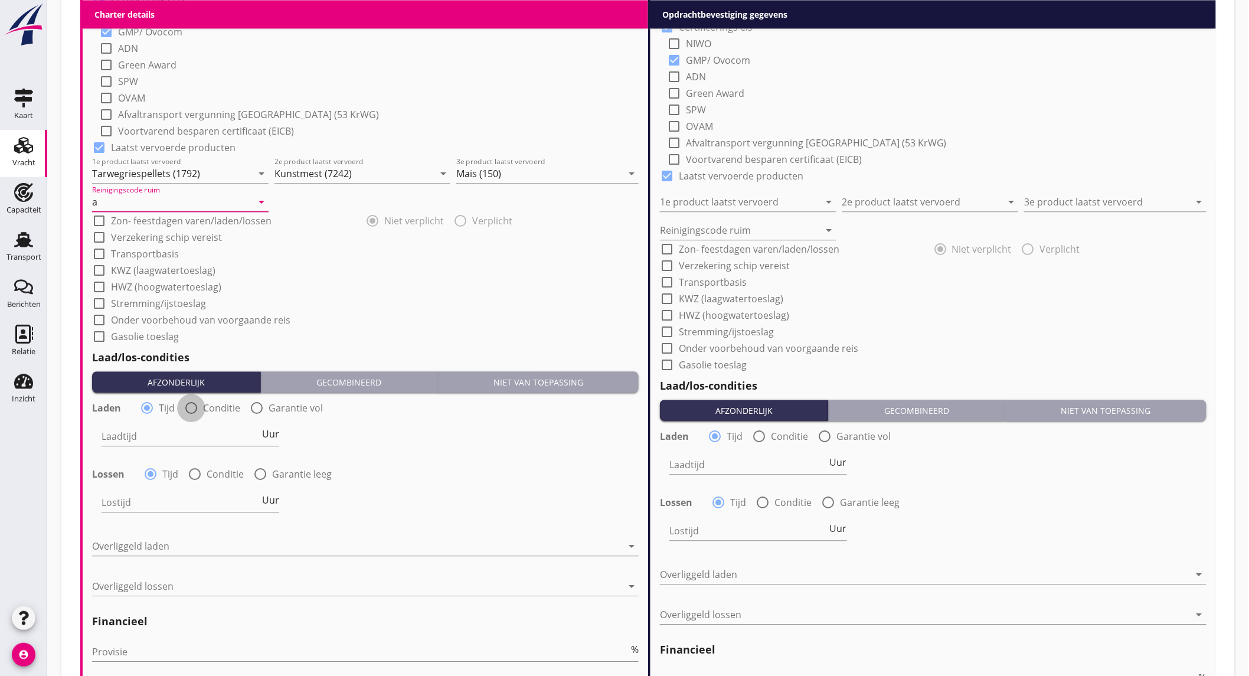
click at [188, 404] on div at bounding box center [191, 408] width 20 height 20
radio input "false"
radio input "true"
click at [207, 440] on div at bounding box center [227, 436] width 251 height 19
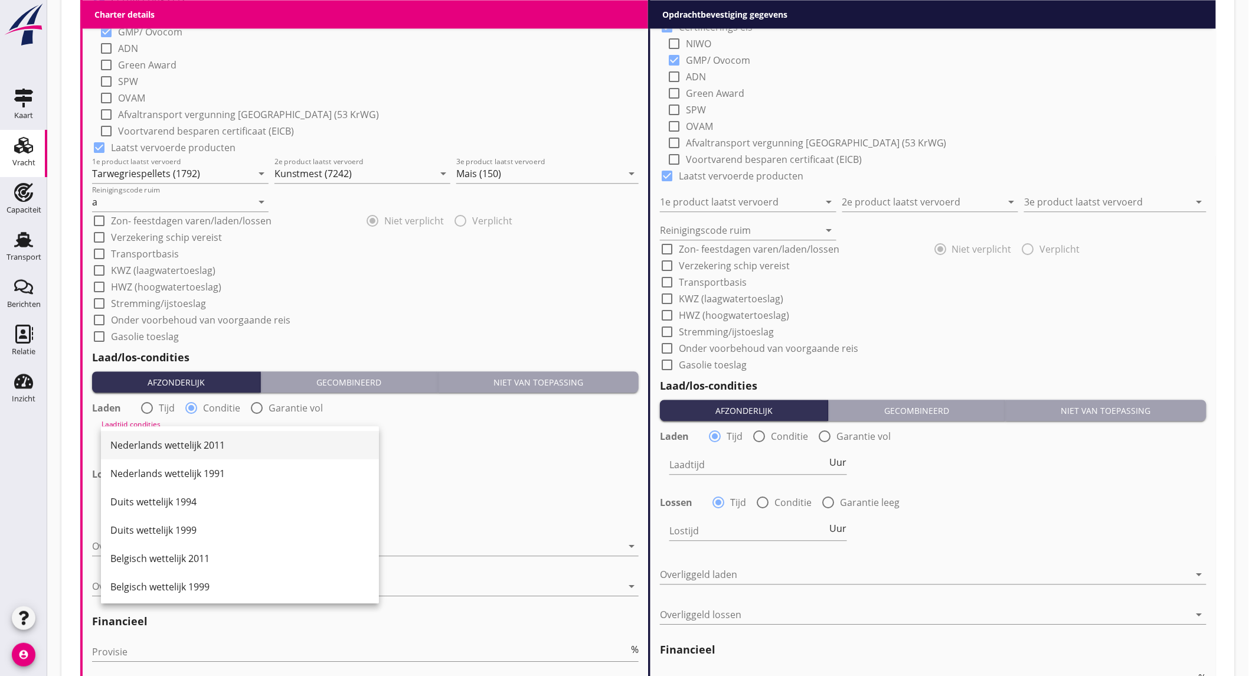
click at [207, 443] on div "Nederlands wettelijk 2011" at bounding box center [239, 445] width 259 height 14
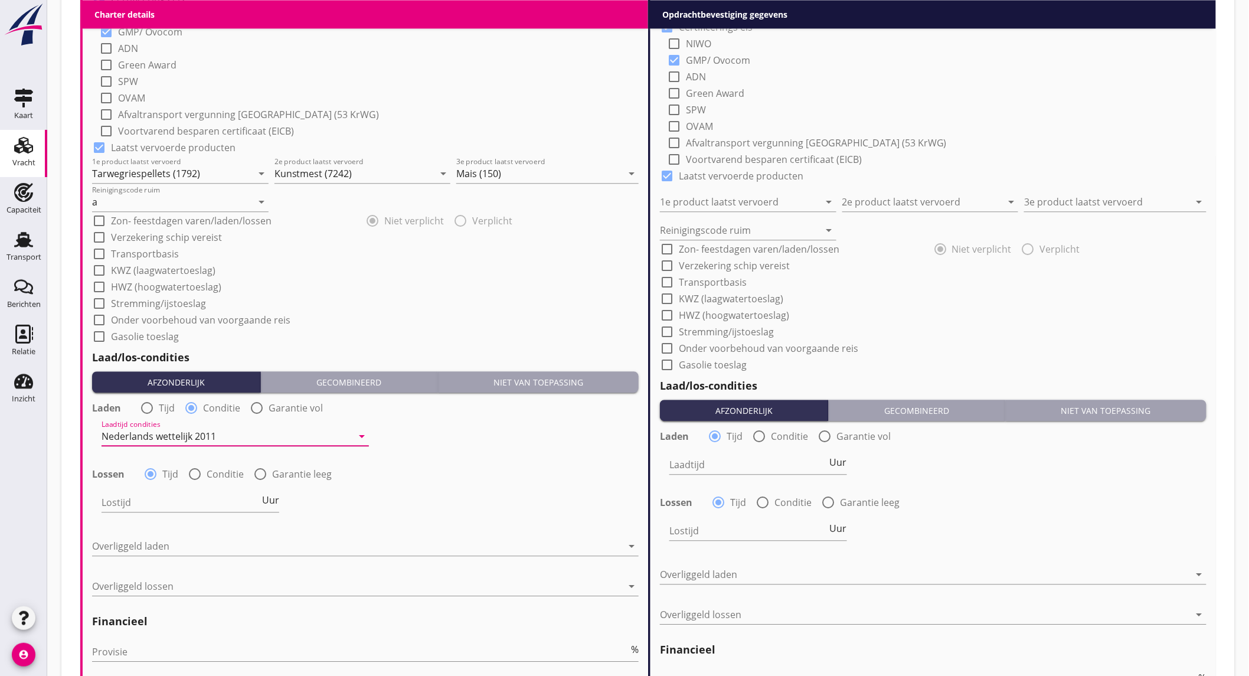
click at [207, 471] on label "Conditie" at bounding box center [225, 474] width 37 height 12
radio input "false"
radio input "true"
click at [203, 508] on div at bounding box center [227, 502] width 251 height 19
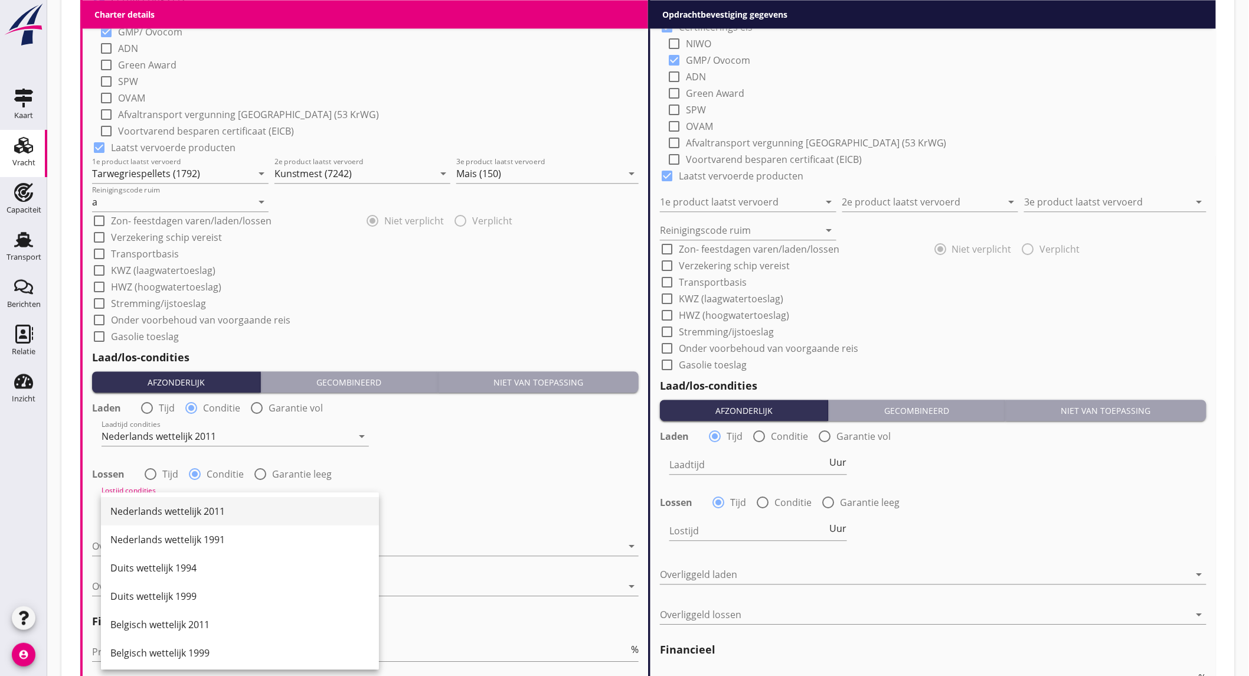
click at [210, 508] on div "Nederlands wettelijk 2011" at bounding box center [239, 511] width 259 height 14
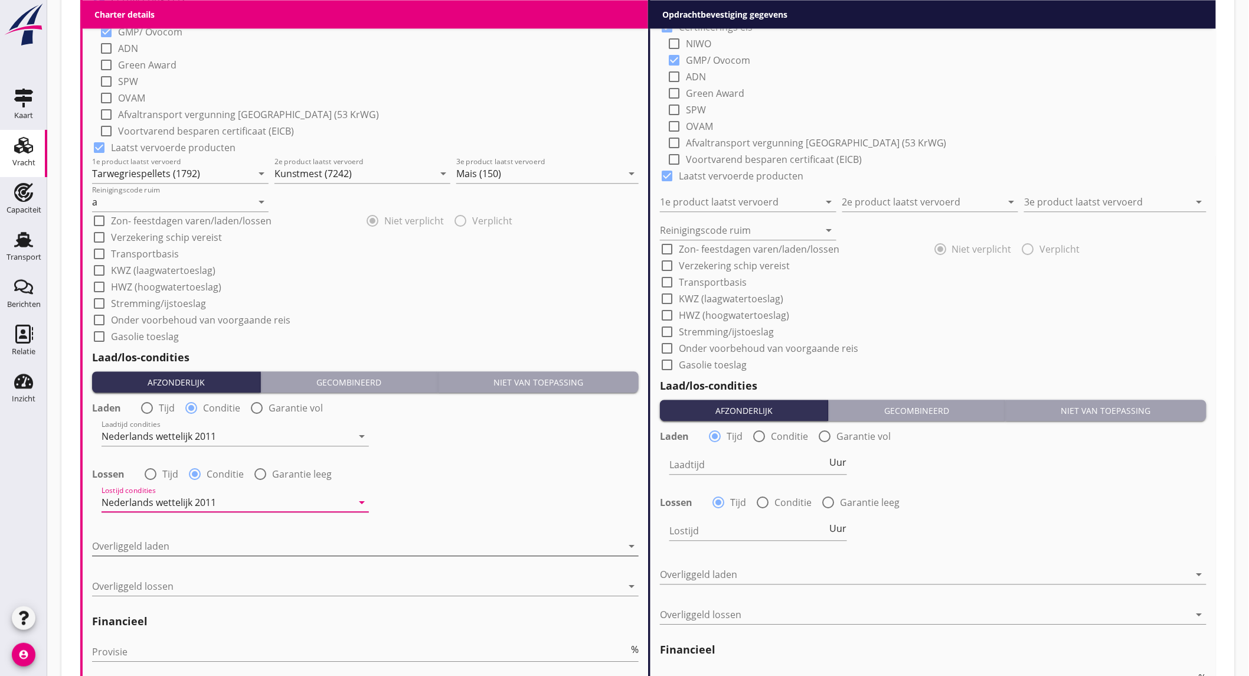
click at [201, 546] on div at bounding box center [357, 546] width 530 height 19
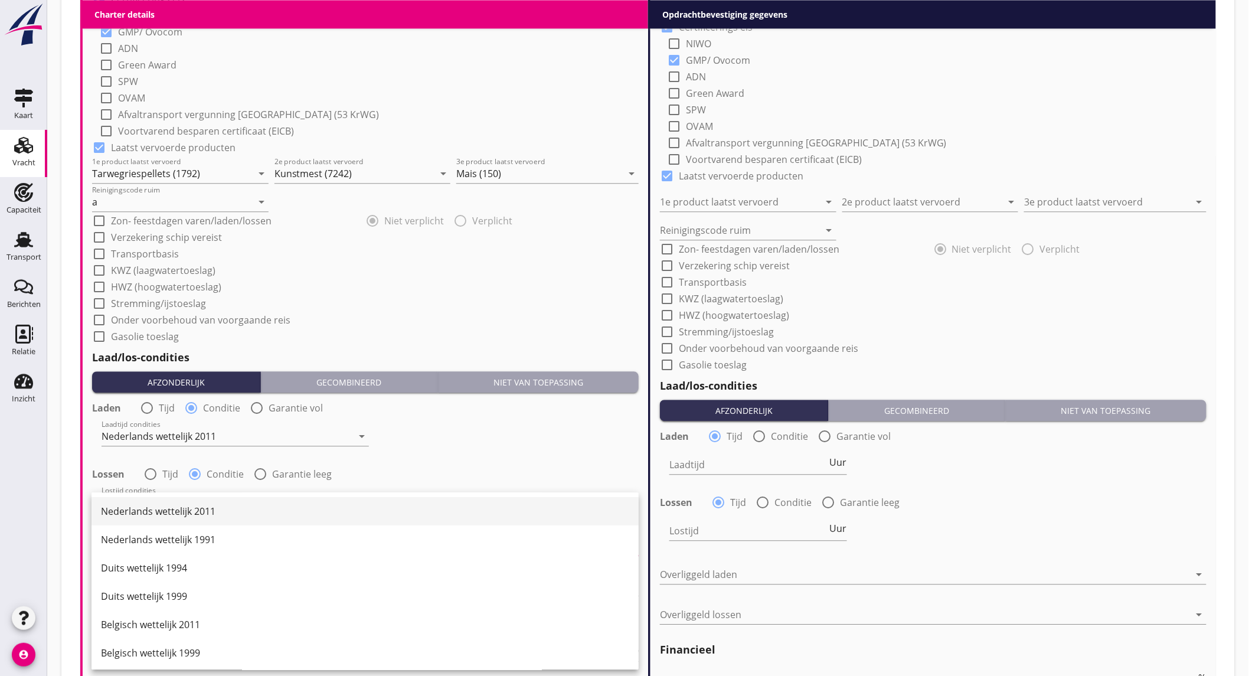
click at [217, 508] on div "Nederlands wettelijk 2011" at bounding box center [365, 511] width 528 height 14
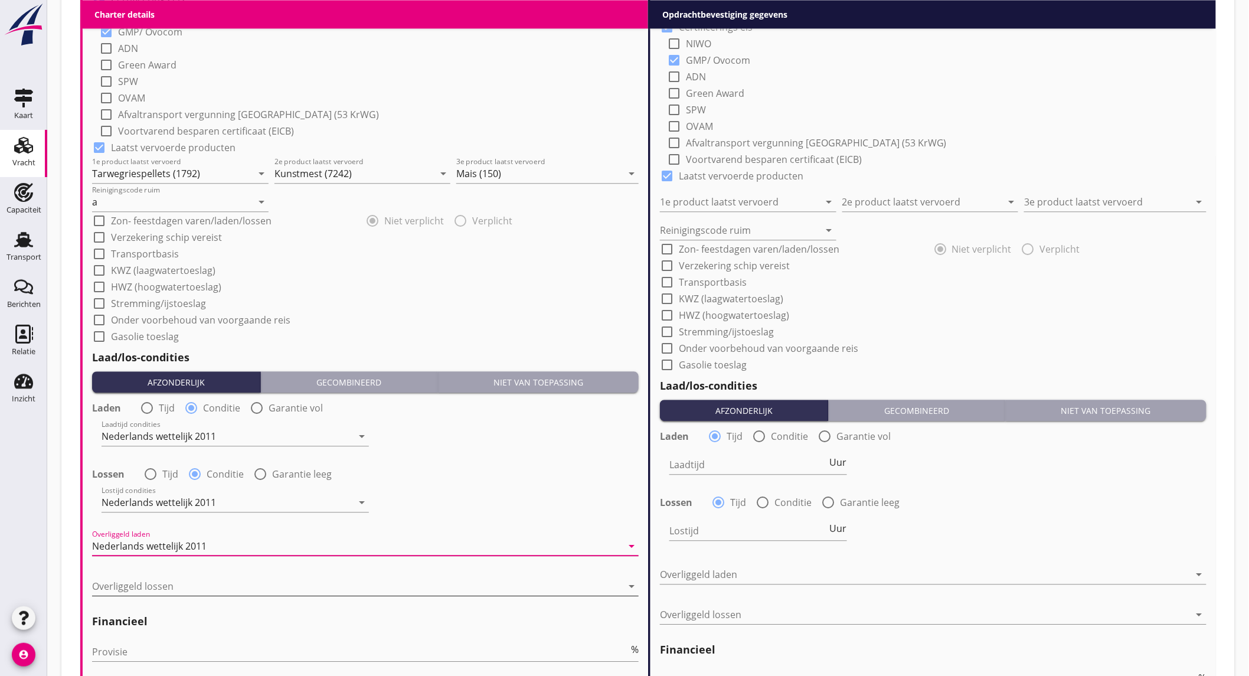
click at [208, 582] on div at bounding box center [357, 586] width 530 height 19
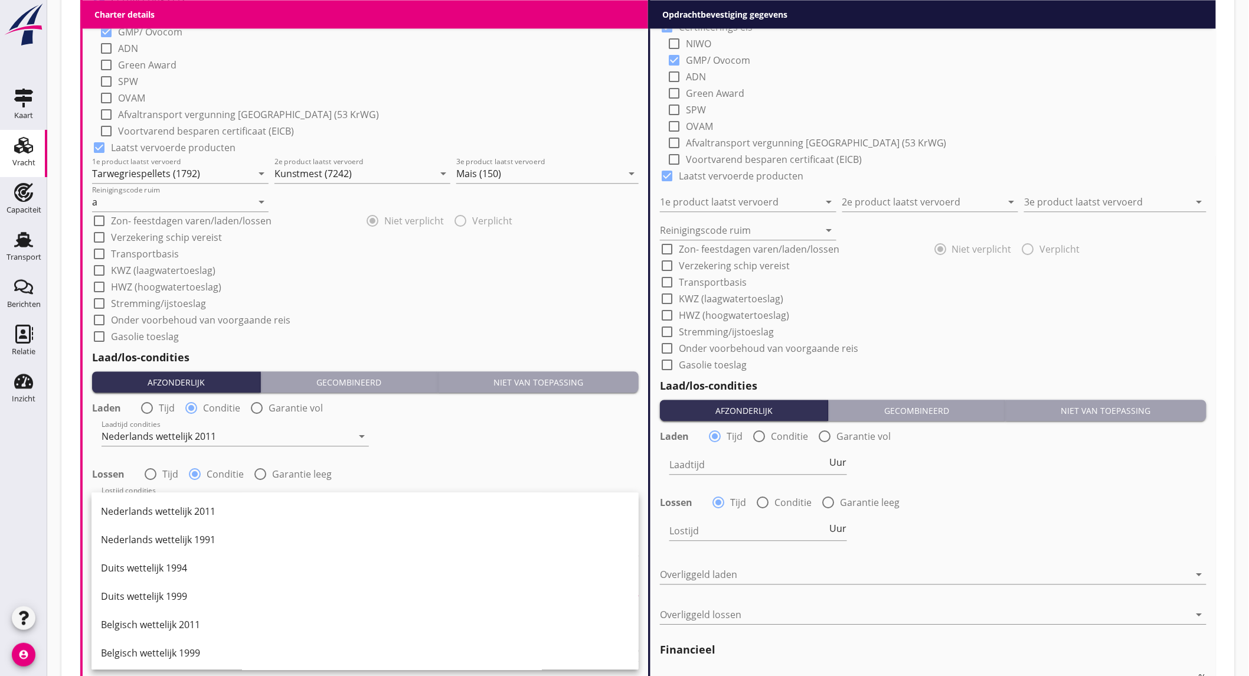
click at [227, 508] on div "Nederlands wettelijk 2011" at bounding box center [365, 511] width 528 height 14
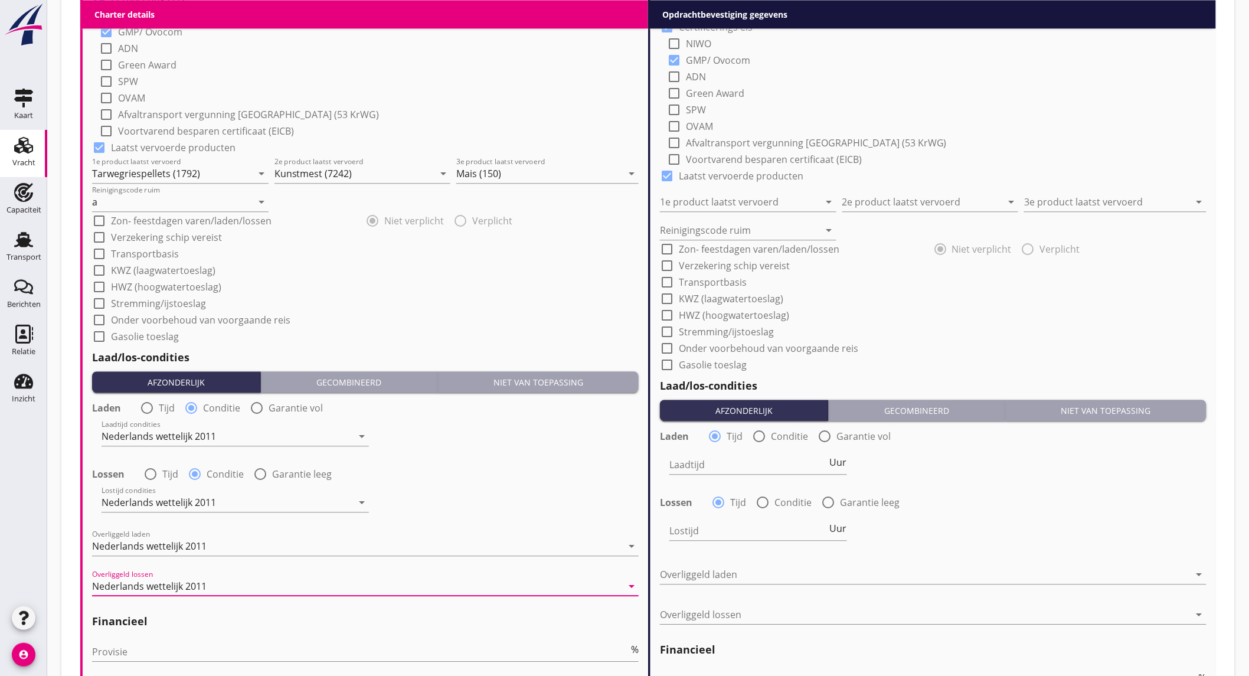
scroll to position [1181, 0]
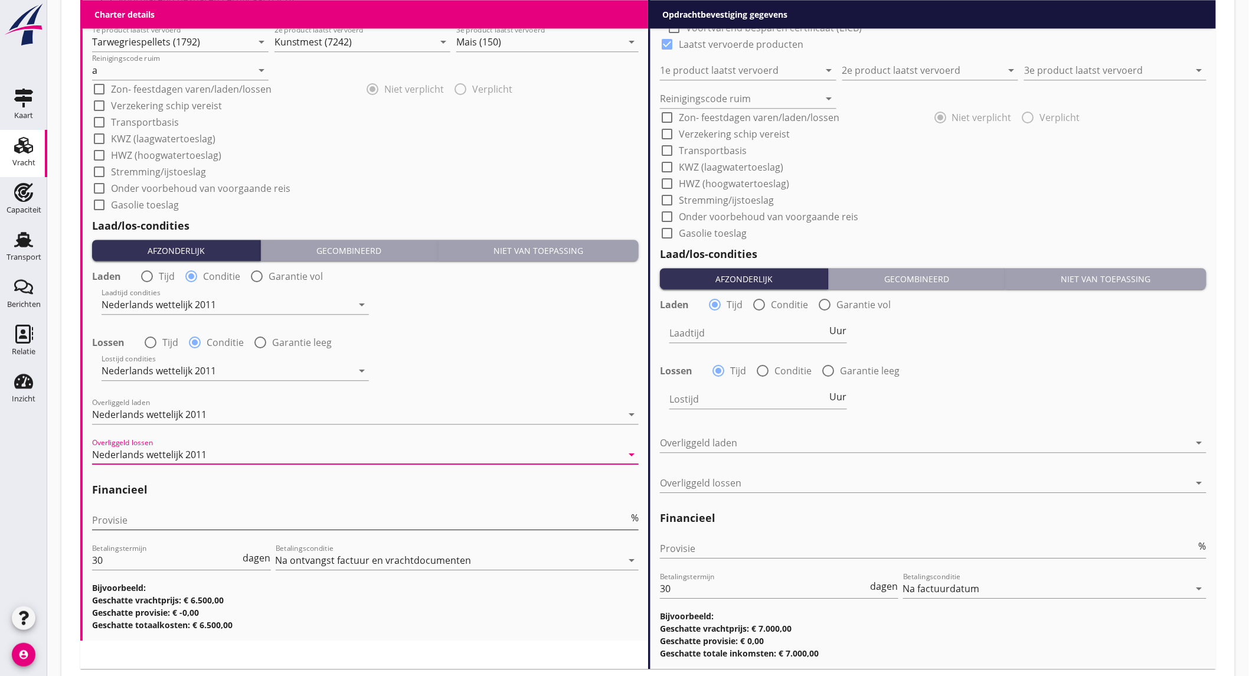
click at [207, 526] on input "Provisie" at bounding box center [360, 520] width 537 height 19
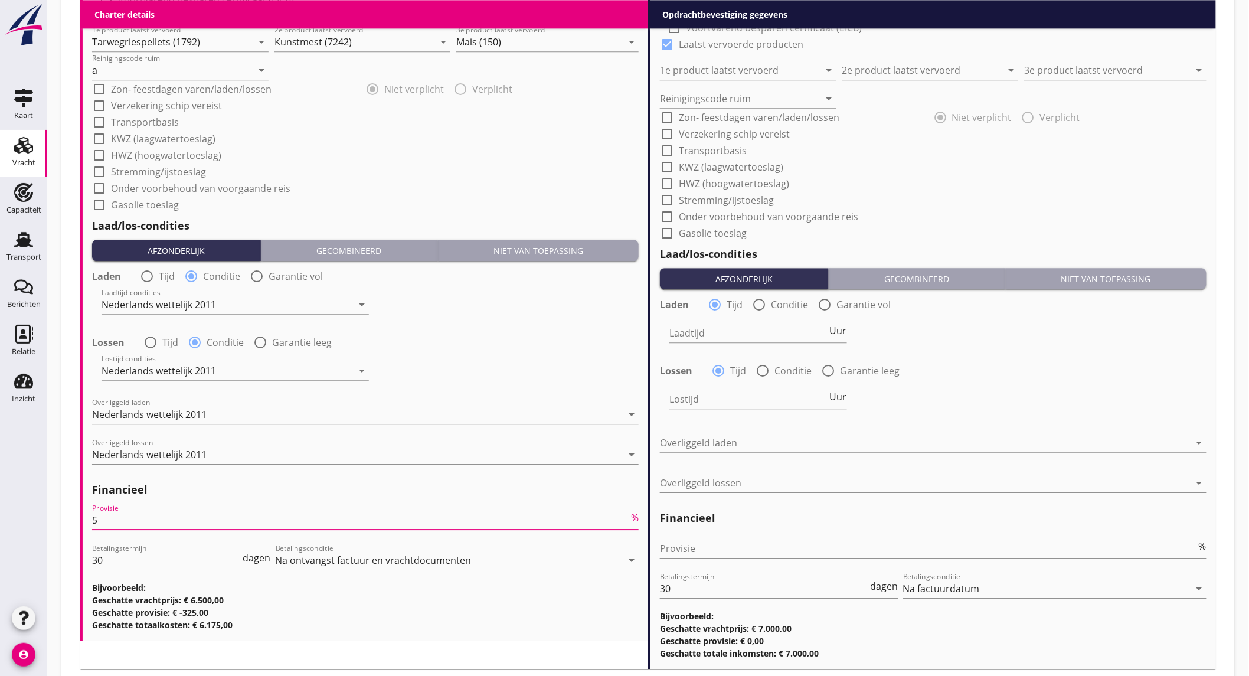
type input "5"
click at [862, 535] on div "Provisie %" at bounding box center [933, 551] width 547 height 38
click at [862, 548] on input "Provisie" at bounding box center [928, 548] width 537 height 19
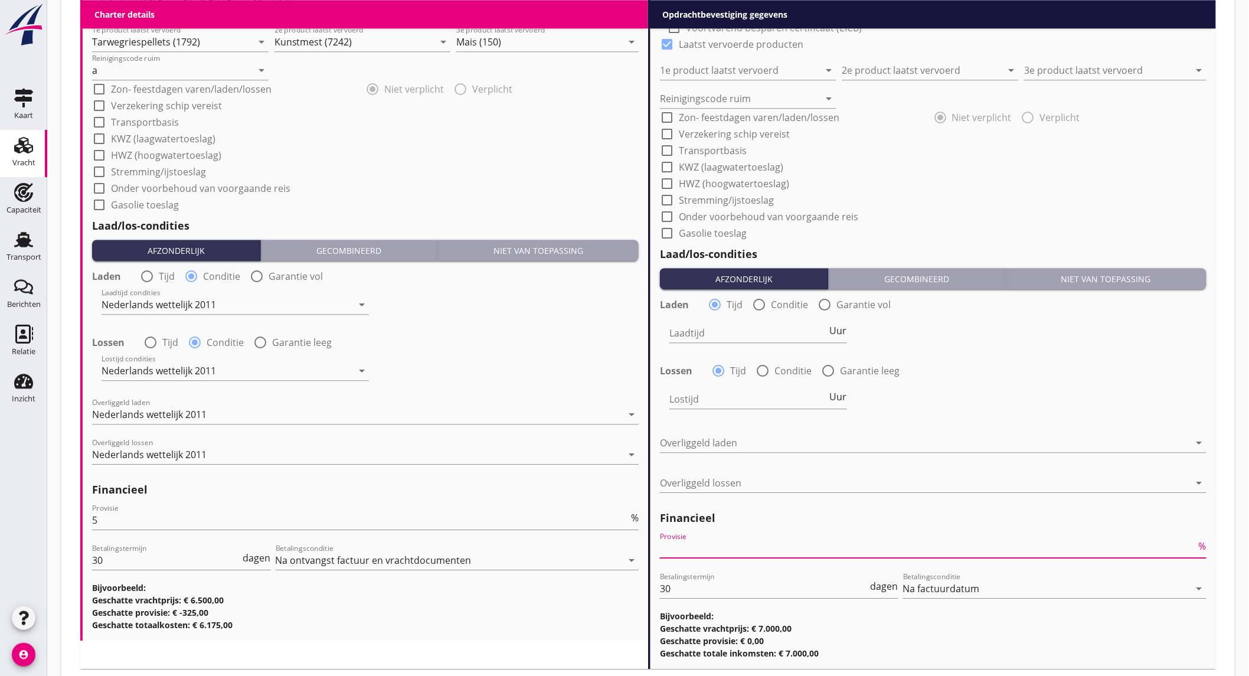
type input "2"
type input "2.5"
click at [1070, 367] on div "Lossen radio_button_checked Tijd radio_button_unchecked Conditie radio_button_u…" at bounding box center [933, 369] width 547 height 17
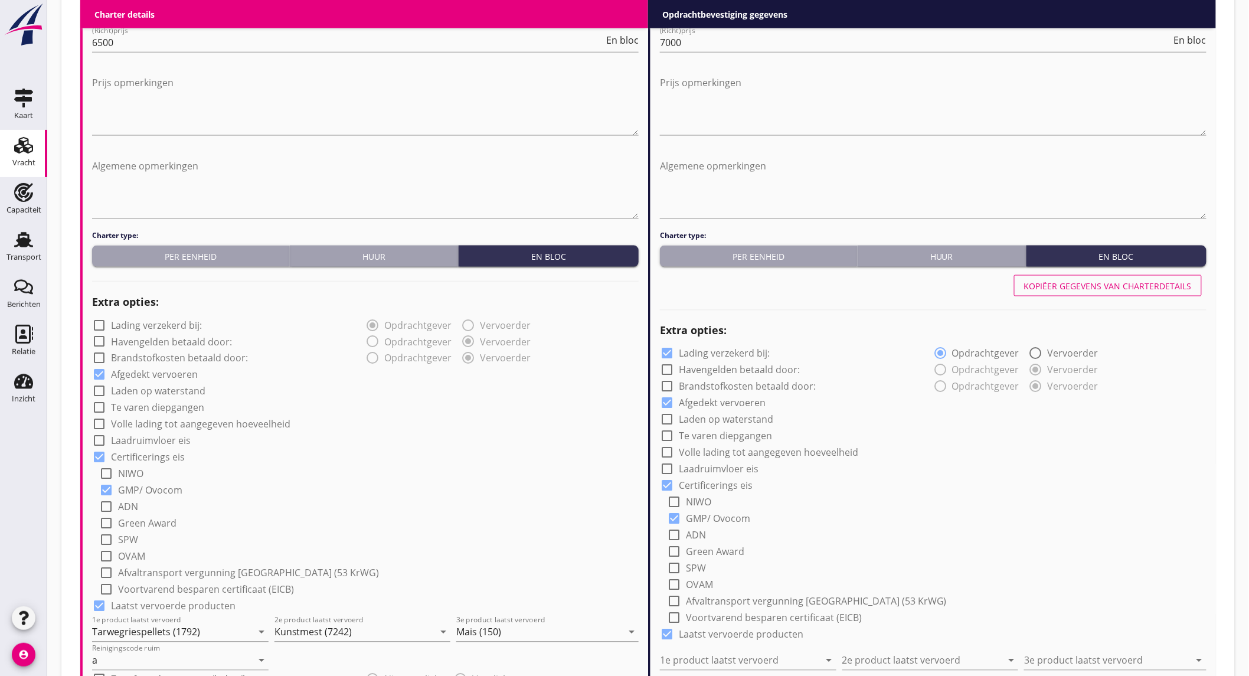
click at [1098, 283] on div "Kopiëer gegevens van charterdetails" at bounding box center [1108, 286] width 168 height 12
checkbox input "false"
type input "Tarwegriespellets (1792)"
type input "Kunstmest (7242)"
type input "Mais (150)"
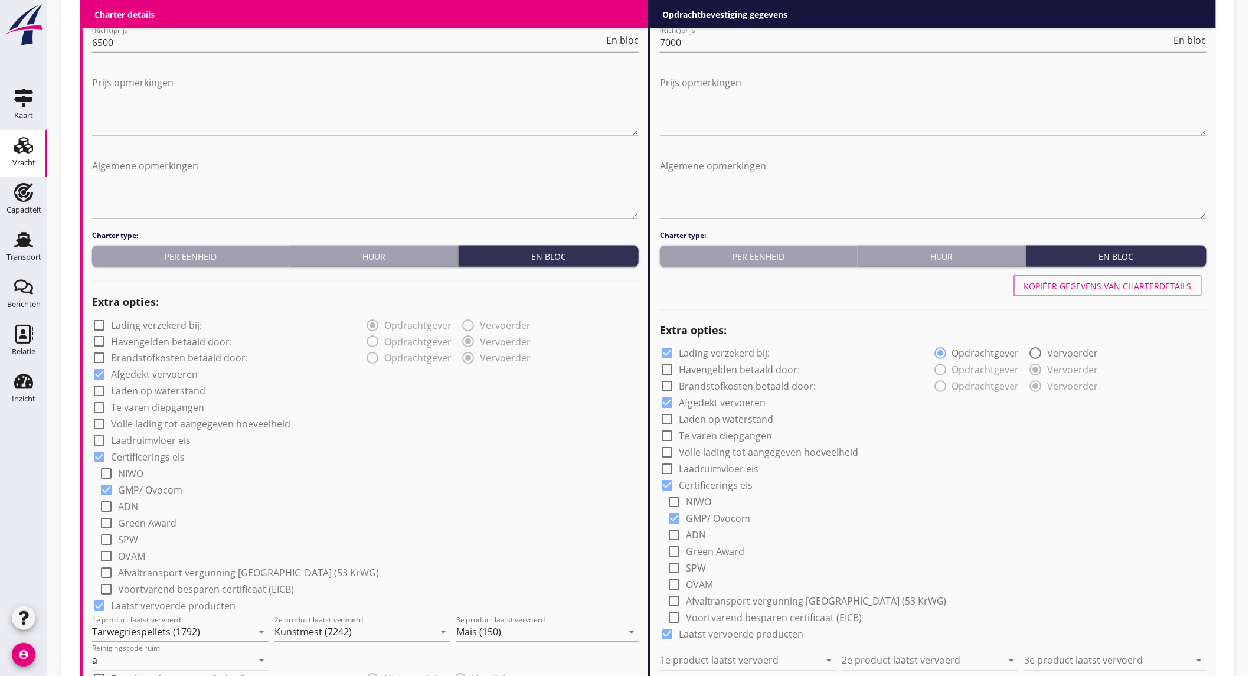
type input "a"
radio input "false"
radio input "true"
radio input "false"
radio input "true"
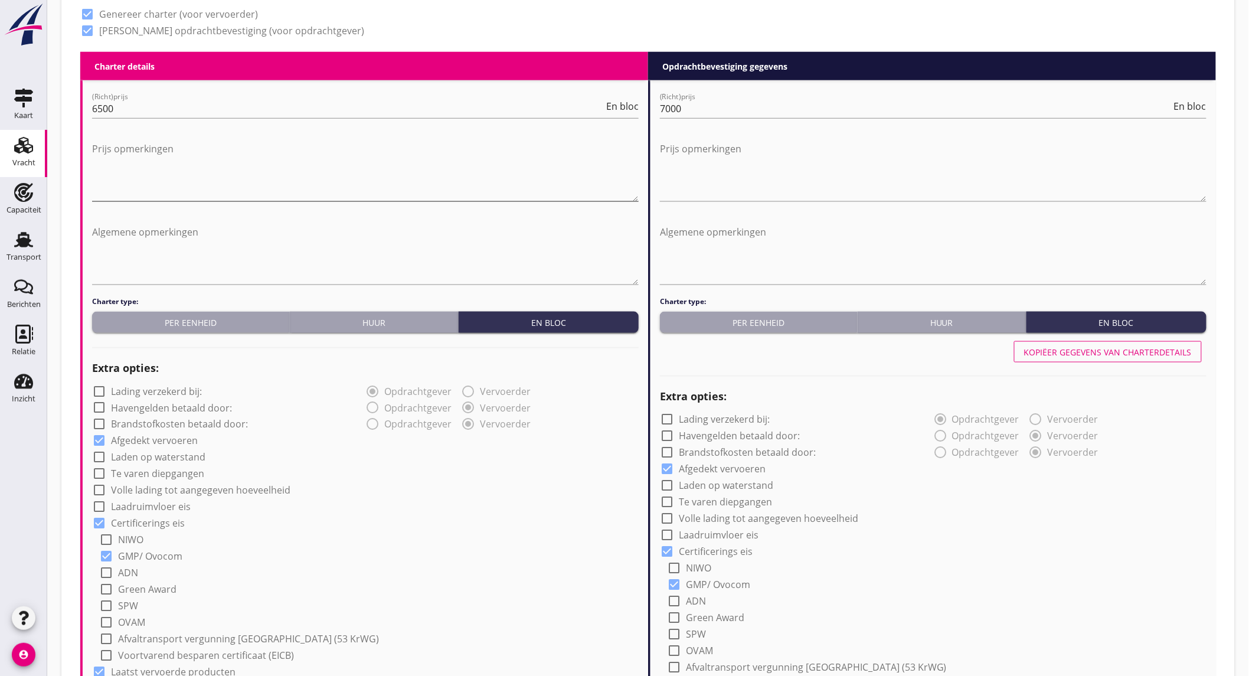
scroll to position [918, 0]
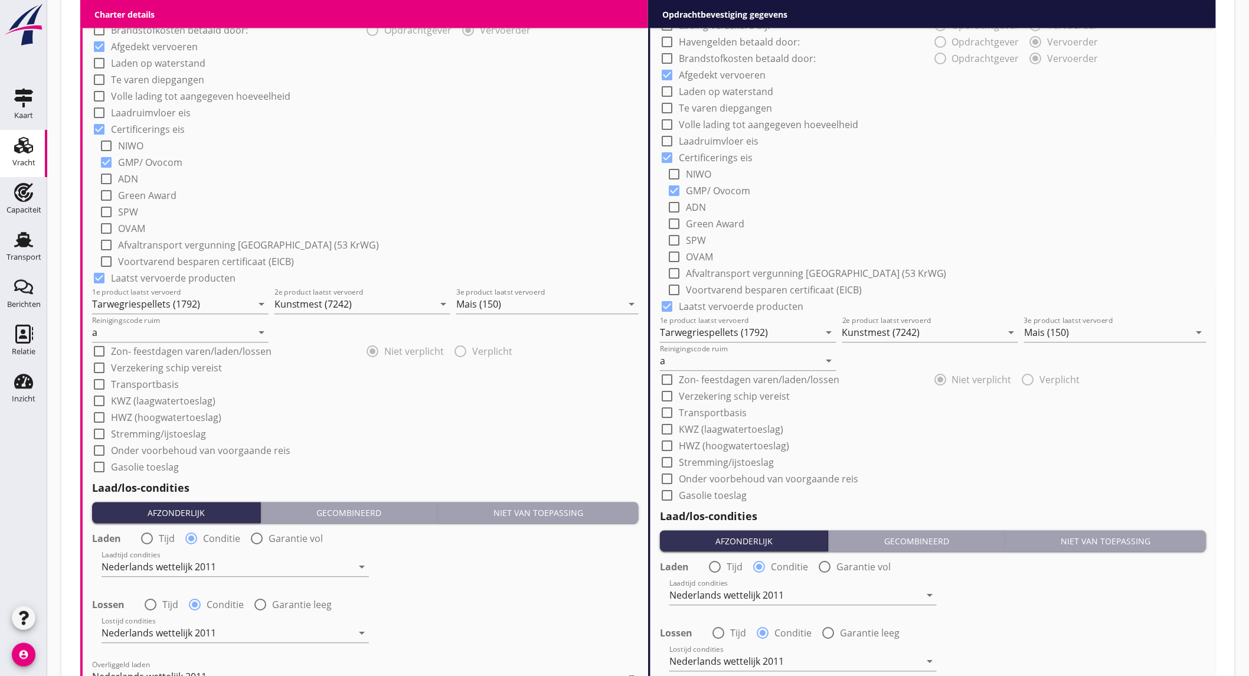
click at [170, 455] on label "Onder voorbehoud van voorgaande reis" at bounding box center [200, 451] width 179 height 12
checkbox input "true"
click at [843, 475] on label "Onder voorbehoud van voorgaande reis" at bounding box center [768, 479] width 179 height 12
checkbox input "true"
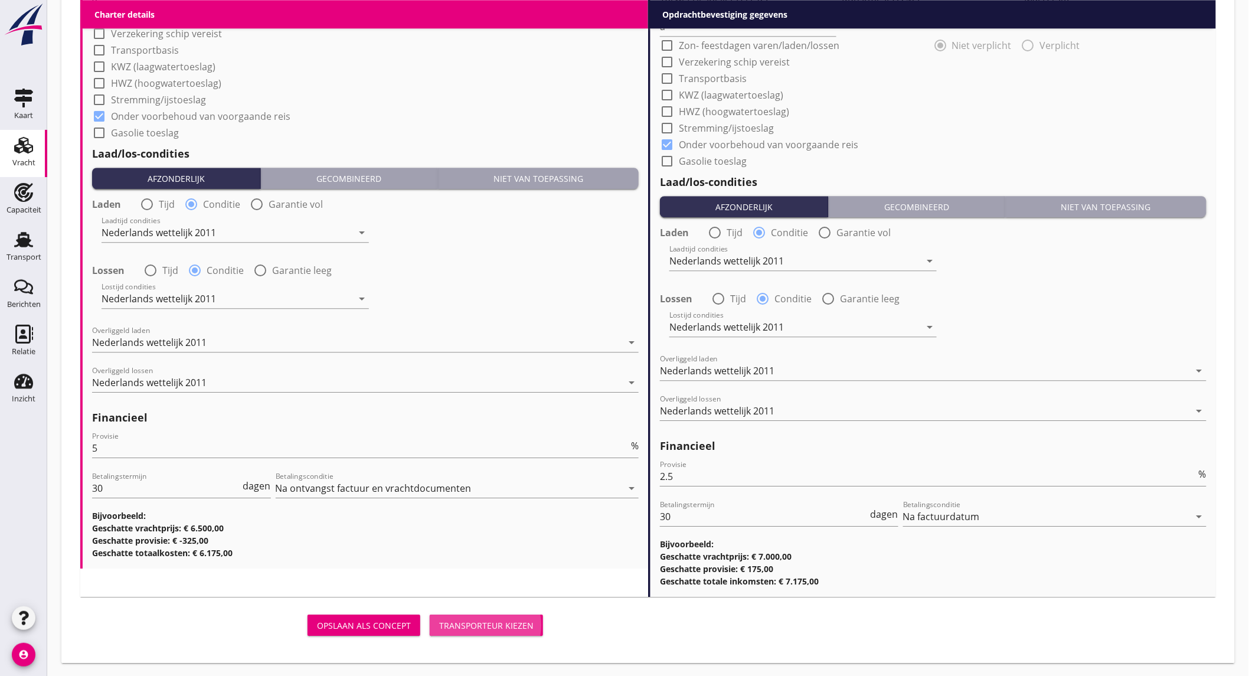
click at [518, 622] on div "Transporteur kiezen" at bounding box center [486, 625] width 94 height 12
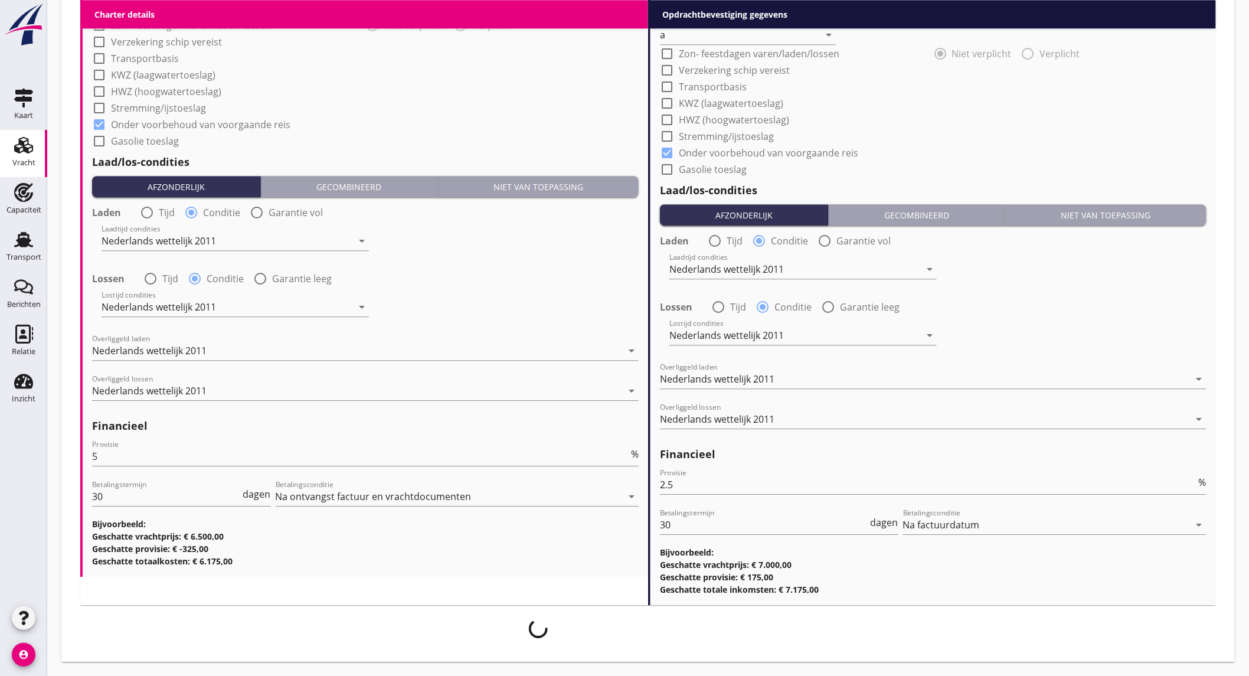
scroll to position [1243, 0]
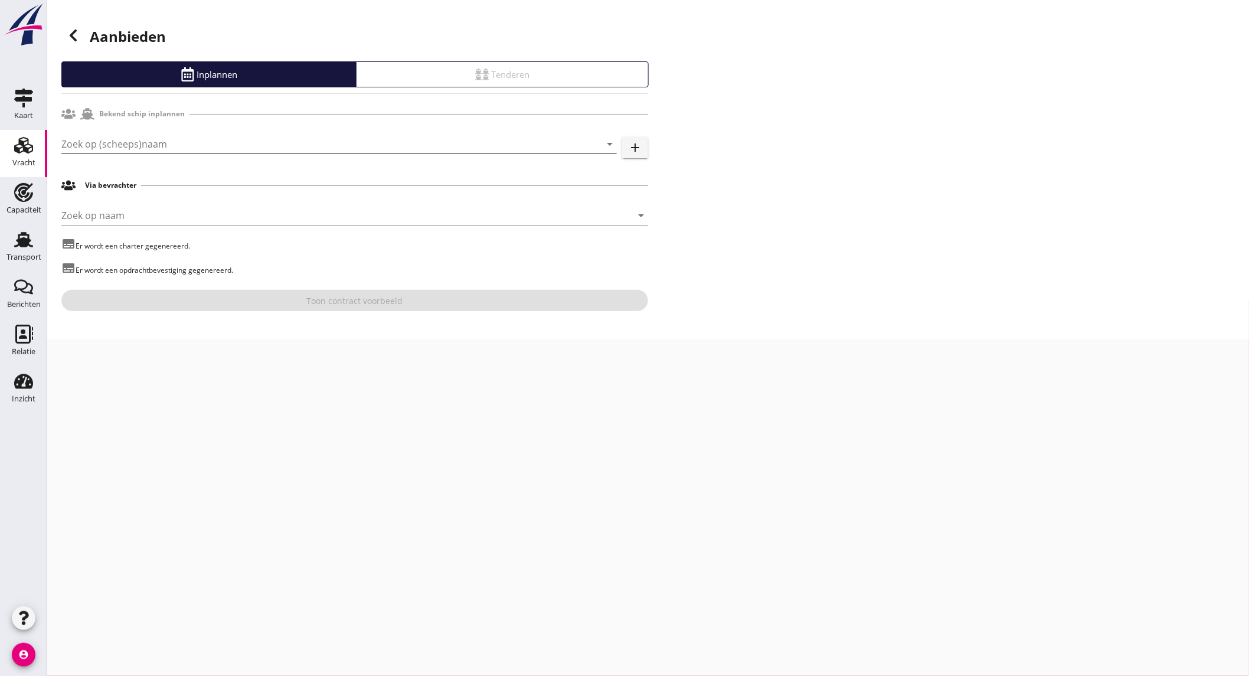
click at [223, 145] on input "Zoek op (scheeps)naam" at bounding box center [322, 144] width 522 height 19
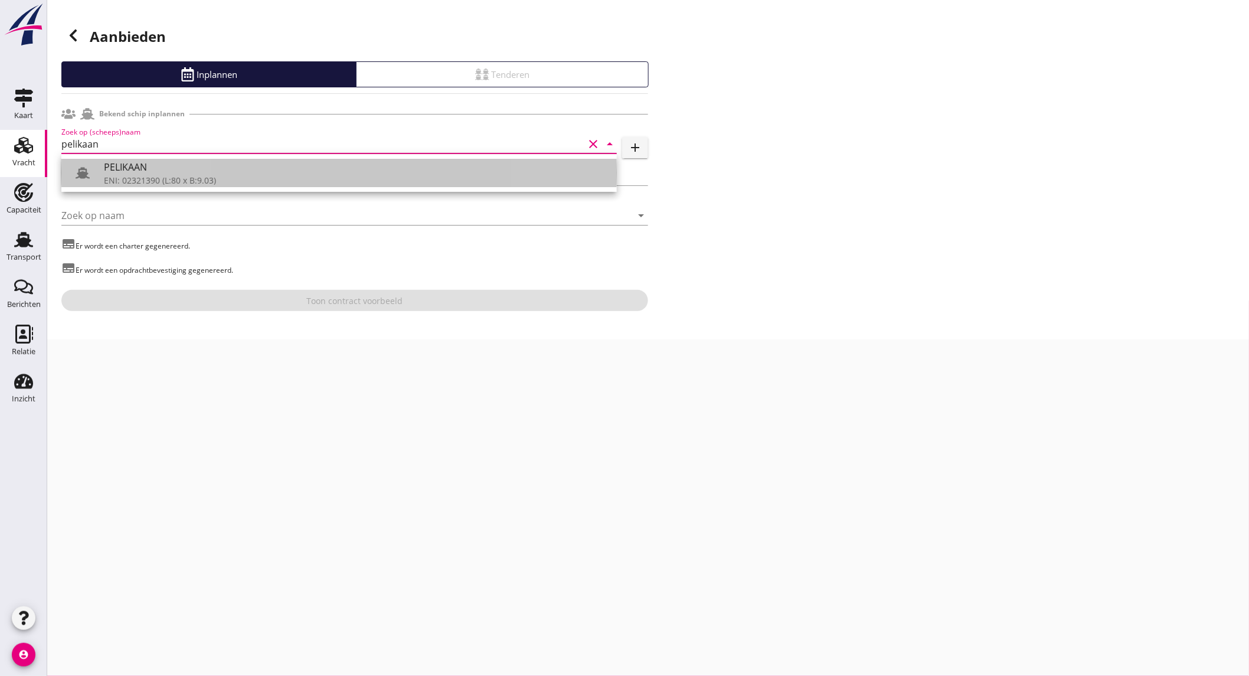
click at [214, 184] on div "ENI: 02321390 (L:80 x B:9.03)" at bounding box center [356, 180] width 504 height 12
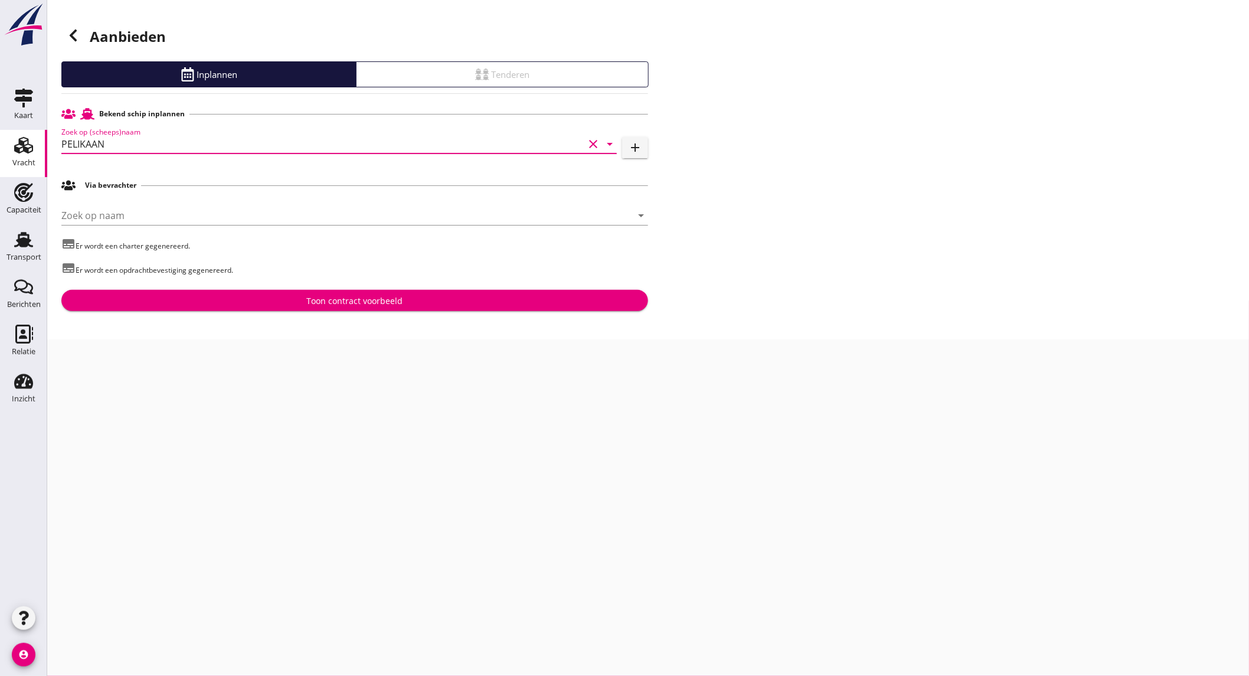
type input "PELIKAAN"
click at [328, 304] on div "Toon contract voorbeeld" at bounding box center [355, 301] width 96 height 12
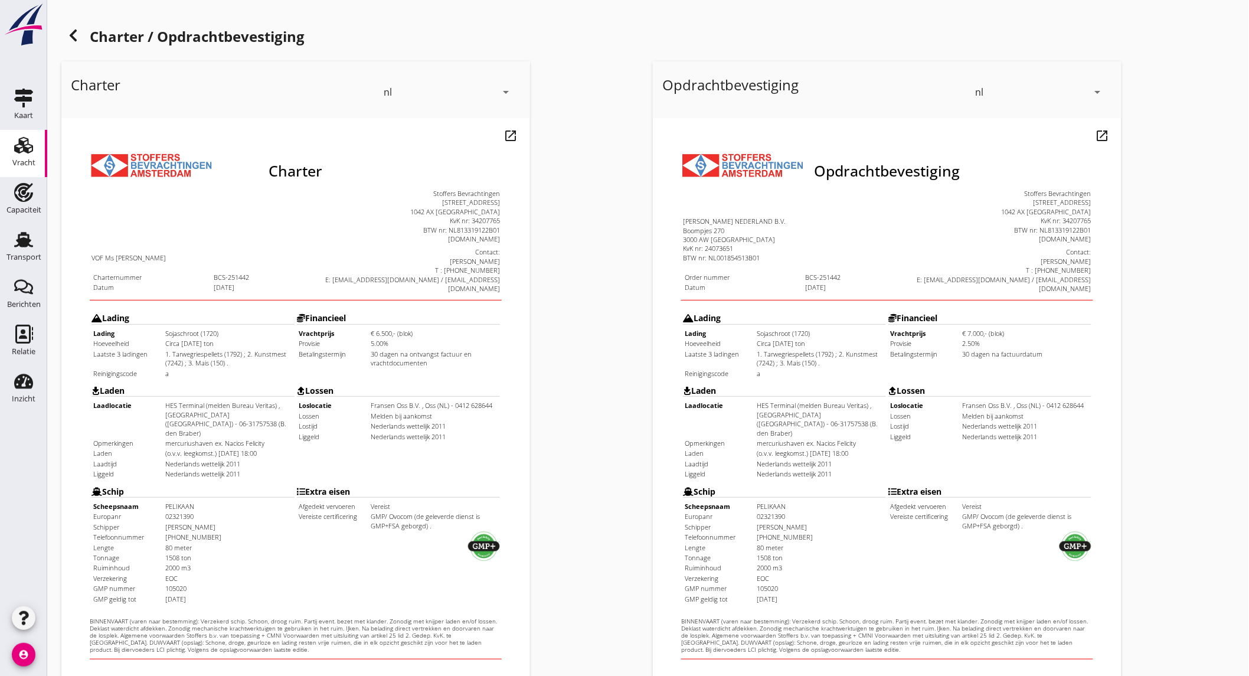
scroll to position [197, 0]
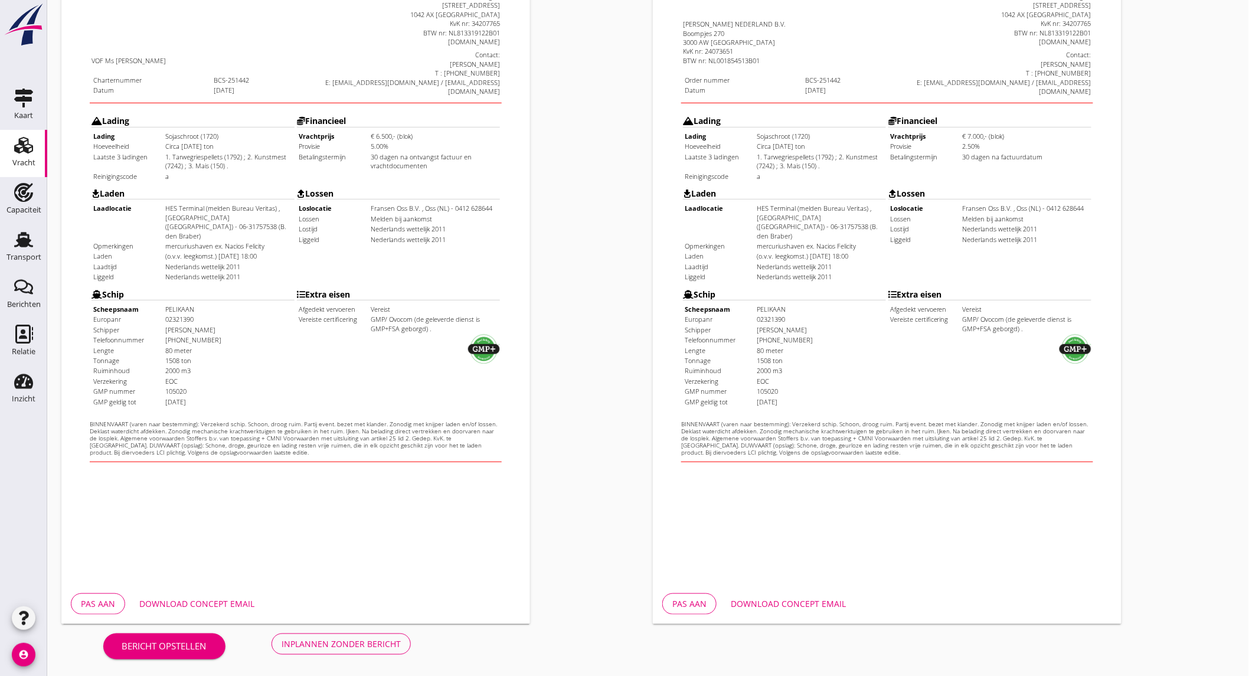
click at [219, 595] on button "Download concept email" at bounding box center [197, 603] width 134 height 21
click at [776, 597] on div "Download concept email" at bounding box center [788, 603] width 115 height 12
click at [319, 645] on div "Inplannen zonder bericht" at bounding box center [341, 644] width 119 height 12
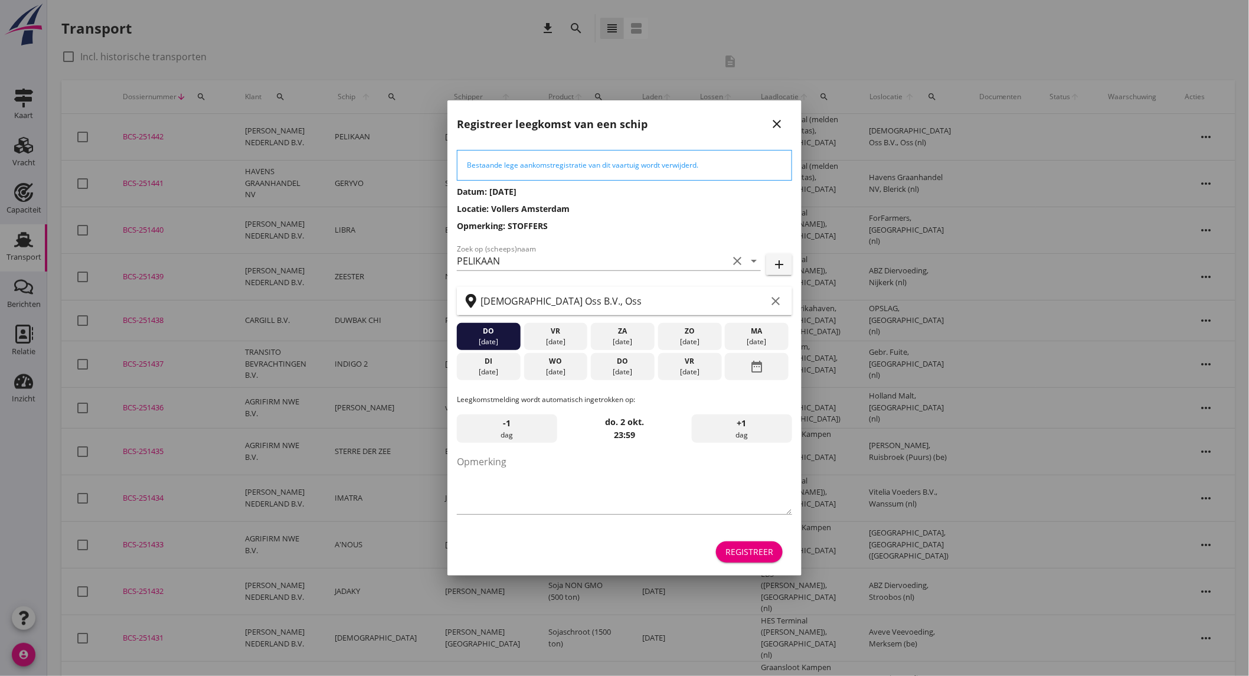
click at [562, 369] on div "[DATE]" at bounding box center [556, 372] width 58 height 11
click at [750, 544] on button "Registreer" at bounding box center [749, 551] width 67 height 21
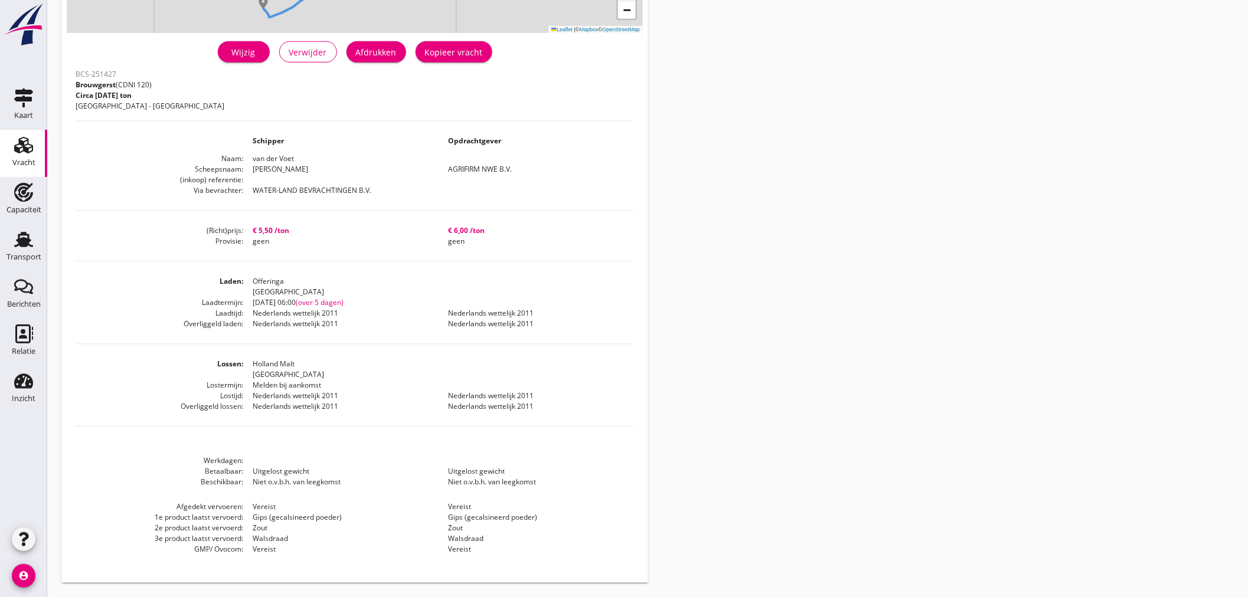
scroll to position [260, 0]
click at [15, 213] on div "Capaciteit" at bounding box center [23, 210] width 35 height 8
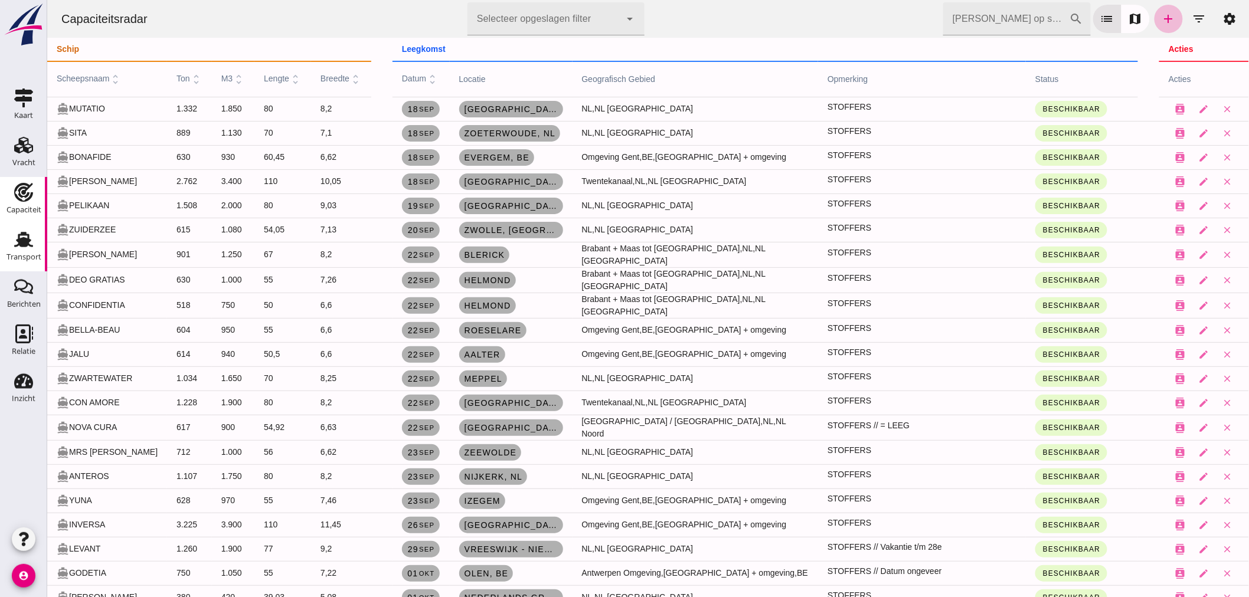
click at [35, 253] on div "Transport" at bounding box center [23, 257] width 35 height 8
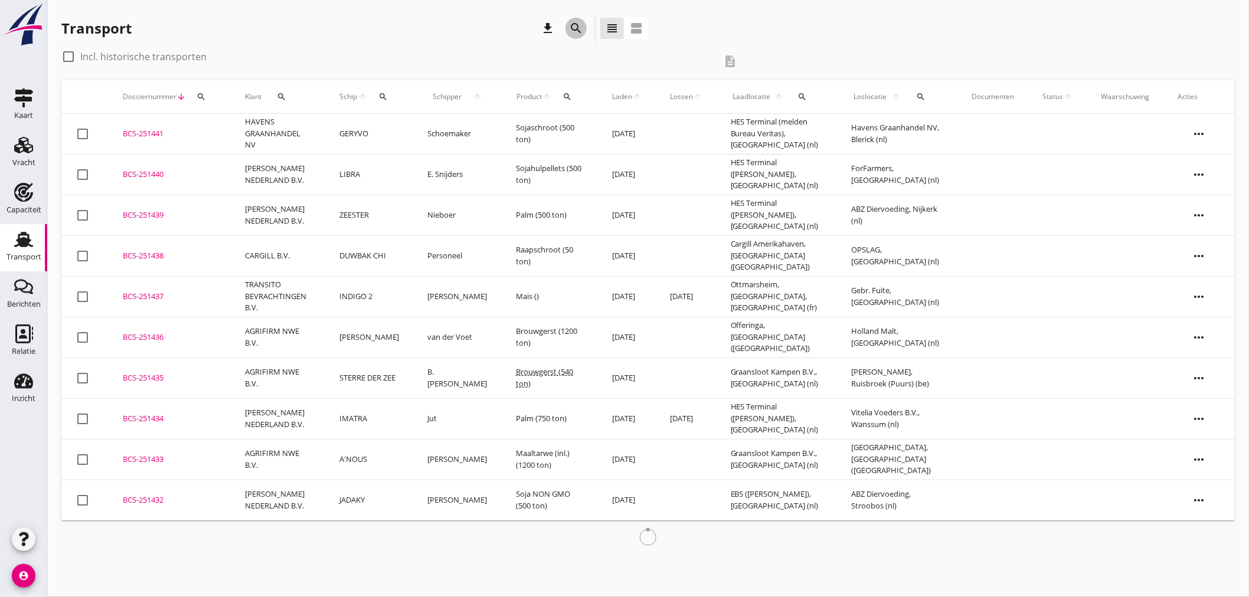
click at [569, 30] on icon "search" at bounding box center [576, 28] width 14 height 14
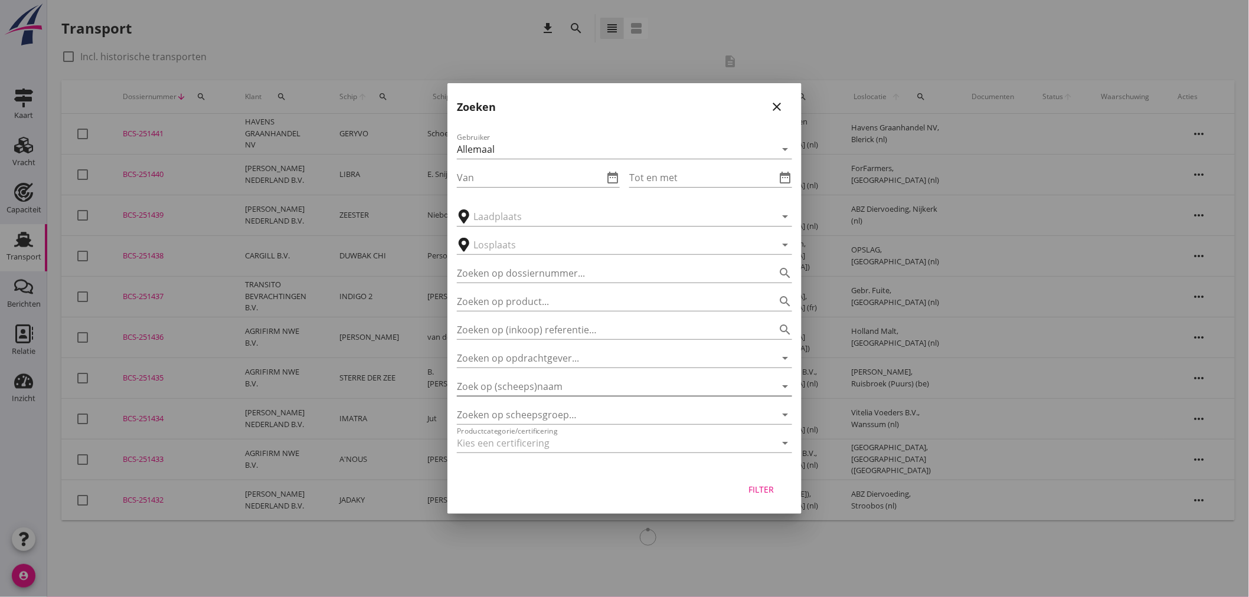
click at [610, 386] on input "Zoek op (scheeps)naam" at bounding box center [608, 386] width 302 height 19
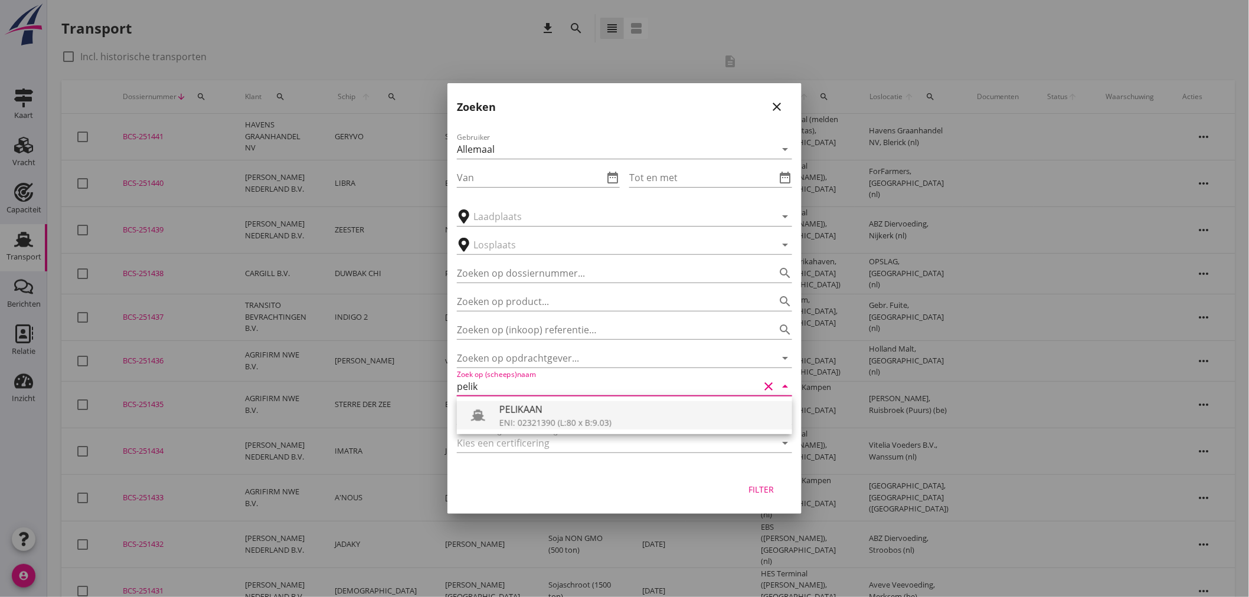
click at [602, 416] on div "PELIKAAN" at bounding box center [640, 410] width 283 height 14
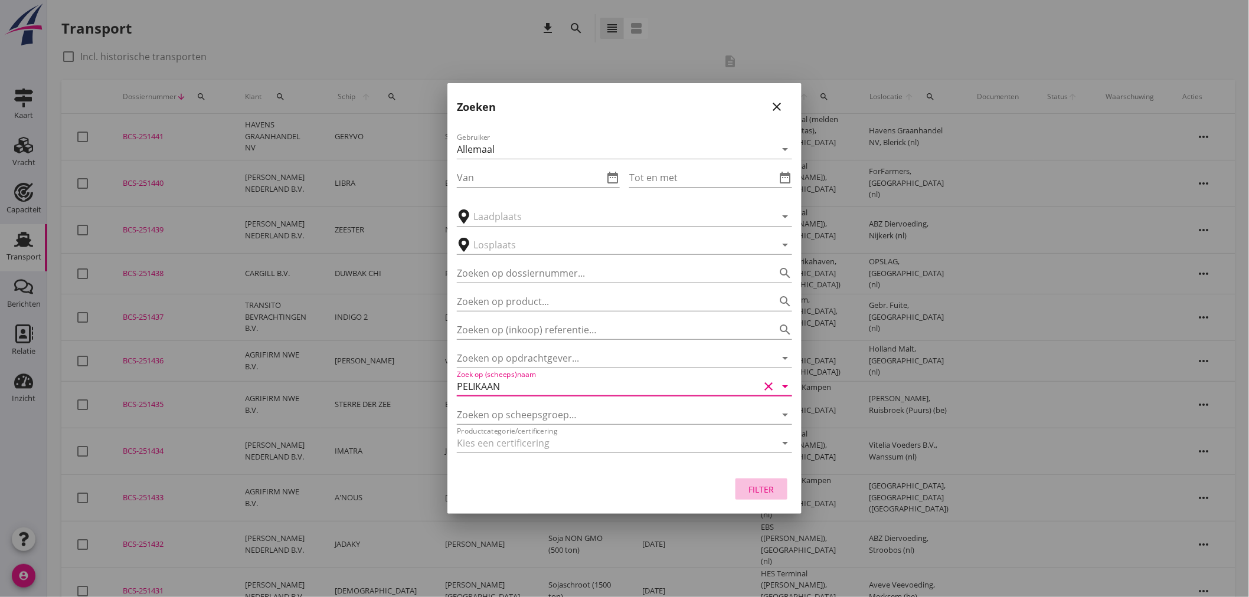
click at [769, 495] on div "Filter" at bounding box center [761, 489] width 33 height 12
type input "PELIKAAN"
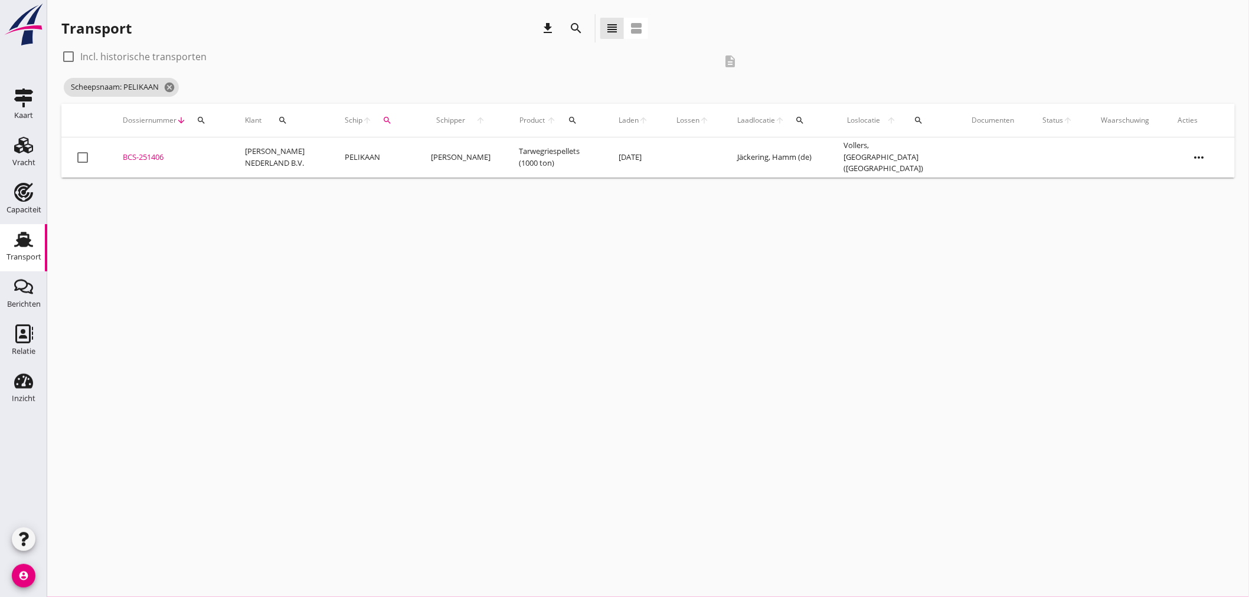
click at [536, 168] on td "Tarwegriespellets (1000 ton)" at bounding box center [555, 158] width 100 height 40
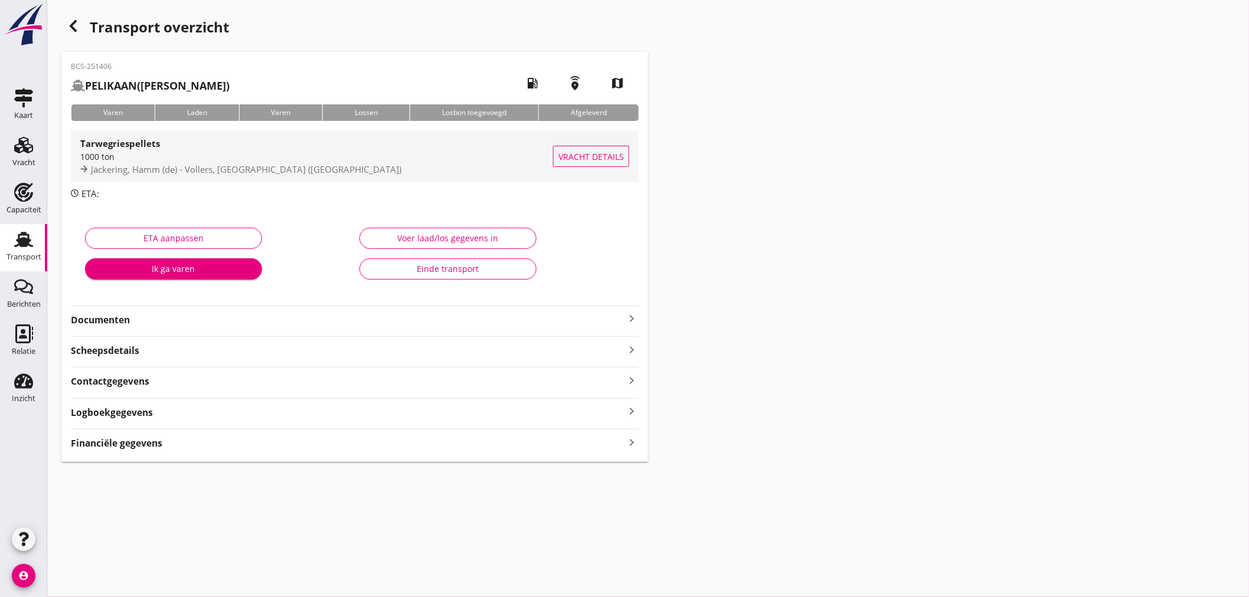
click at [190, 165] on span "Jäckering, Hamm (de) - Vollers, [GEOGRAPHIC_DATA] ([GEOGRAPHIC_DATA])" at bounding box center [246, 170] width 310 height 12
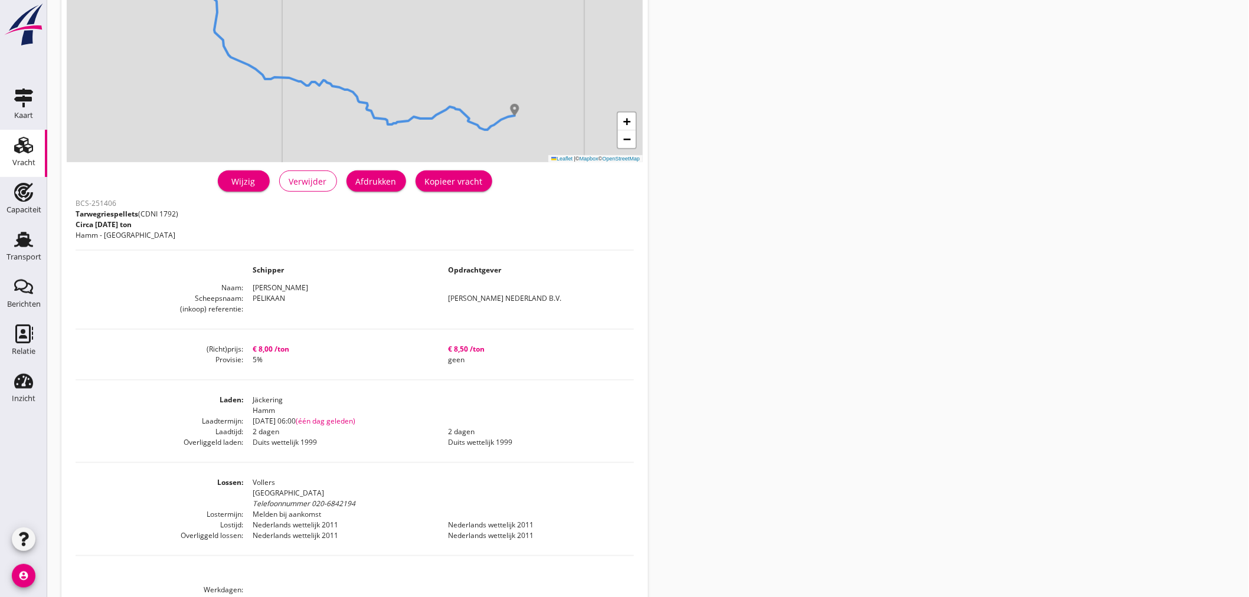
scroll to position [260, 0]
